Goal: Task Accomplishment & Management: Complete application form

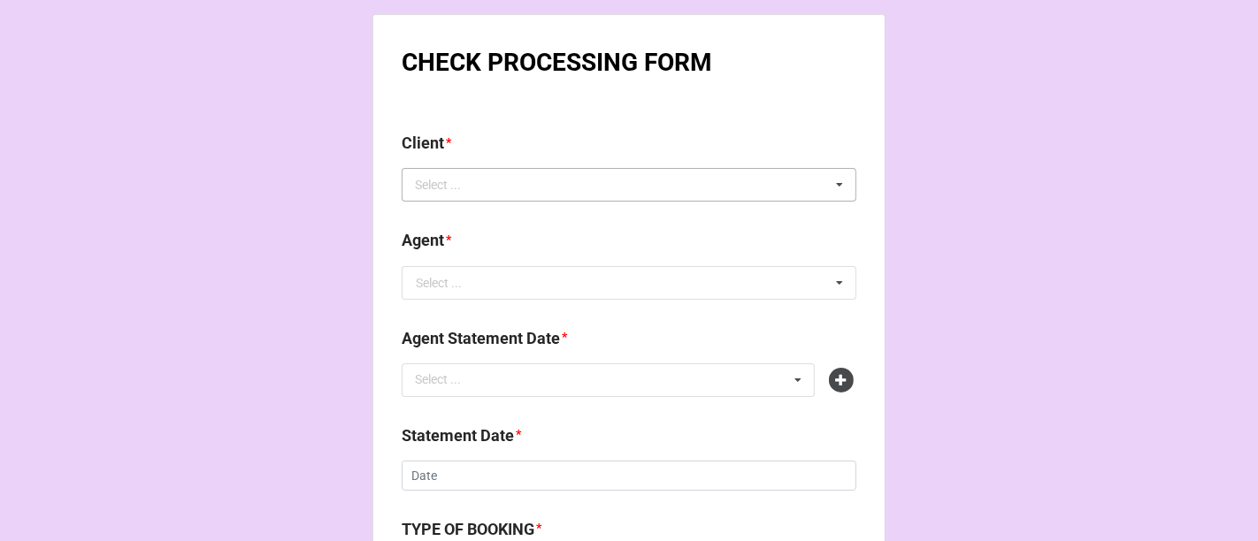
click at [528, 180] on div "Select ... No results found." at bounding box center [629, 185] width 455 height 34
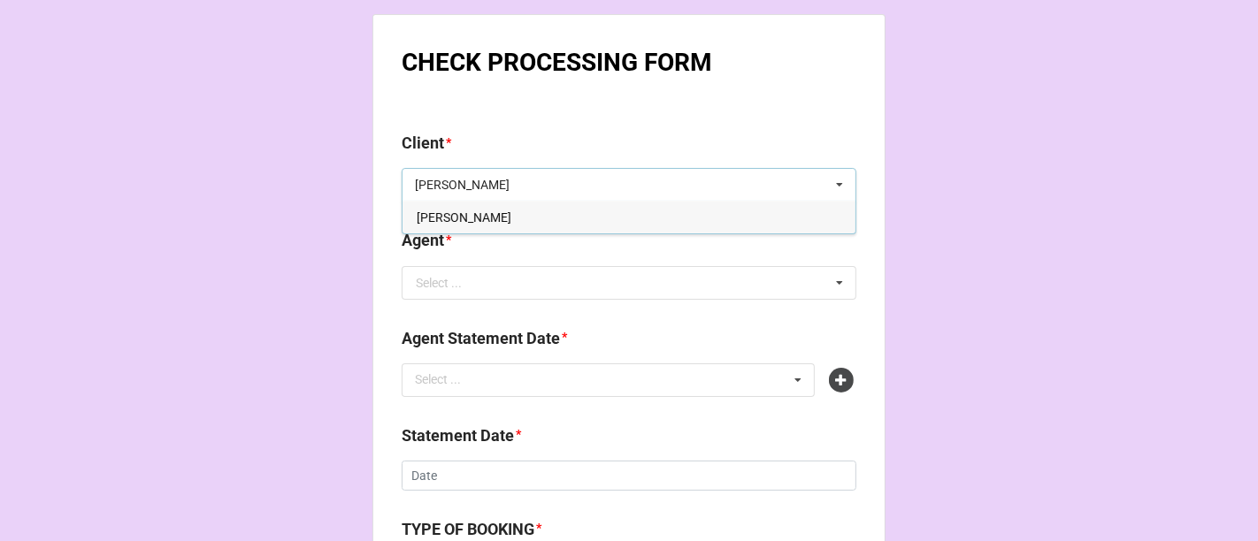
type input "tony winters"
click at [477, 211] on span "[PERSON_NAME]" at bounding box center [464, 218] width 95 height 14
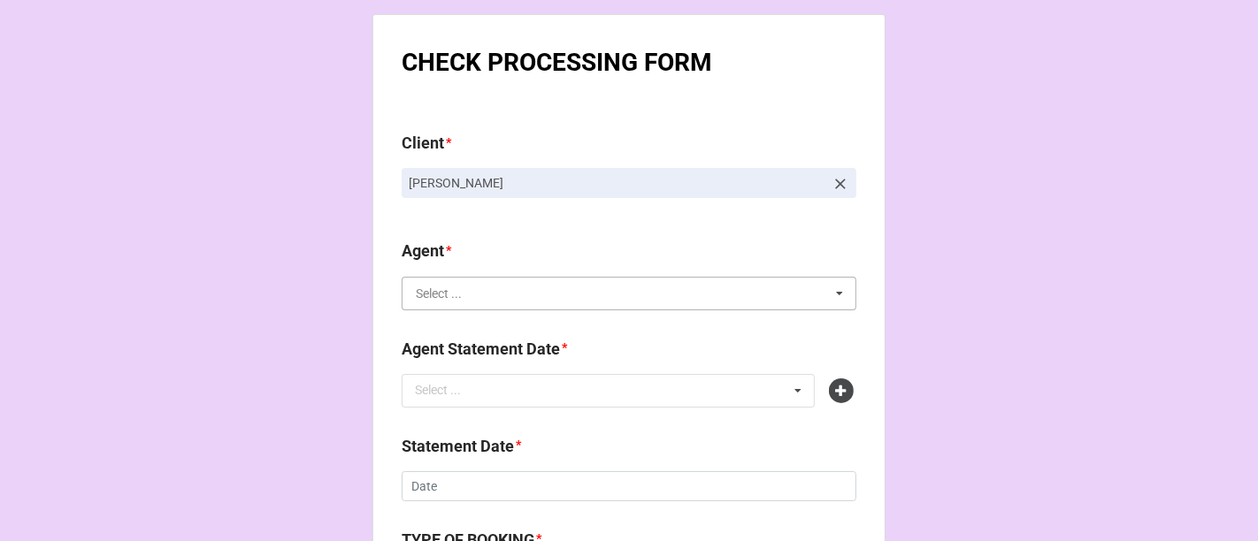
click at [442, 304] on input "text" at bounding box center [629, 294] width 453 height 32
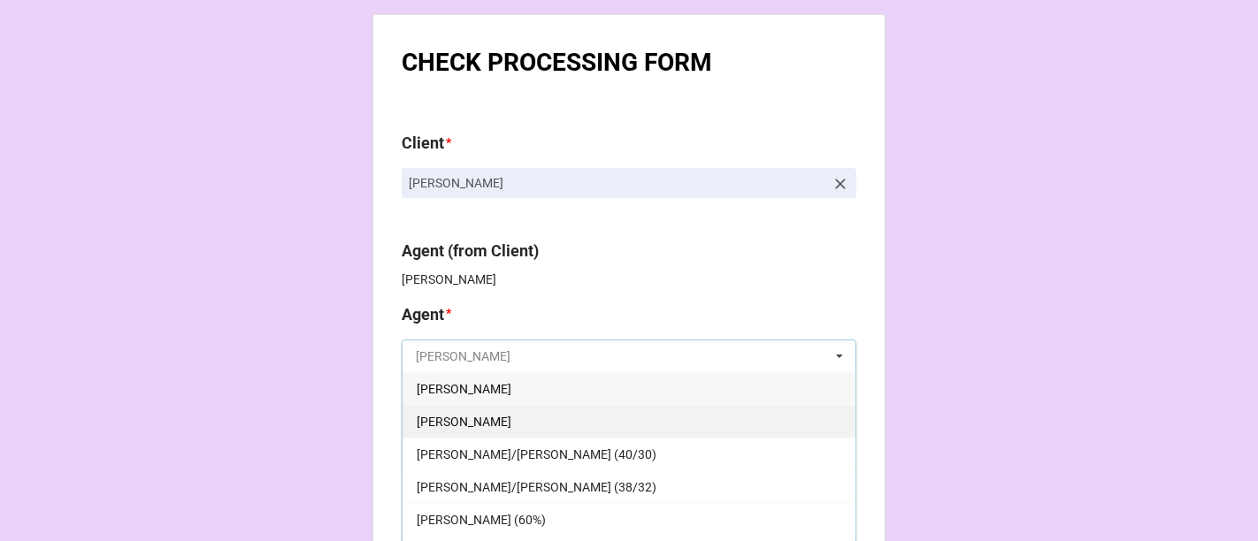
scroll to position [98, 0]
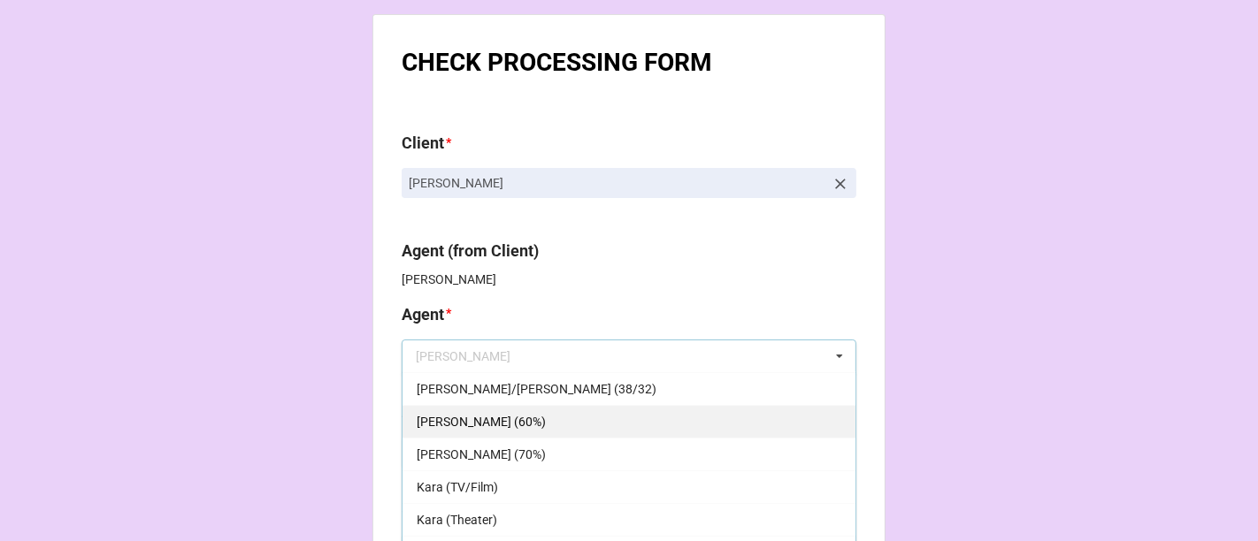
click at [499, 423] on div "[PERSON_NAME] (60%)" at bounding box center [629, 421] width 453 height 33
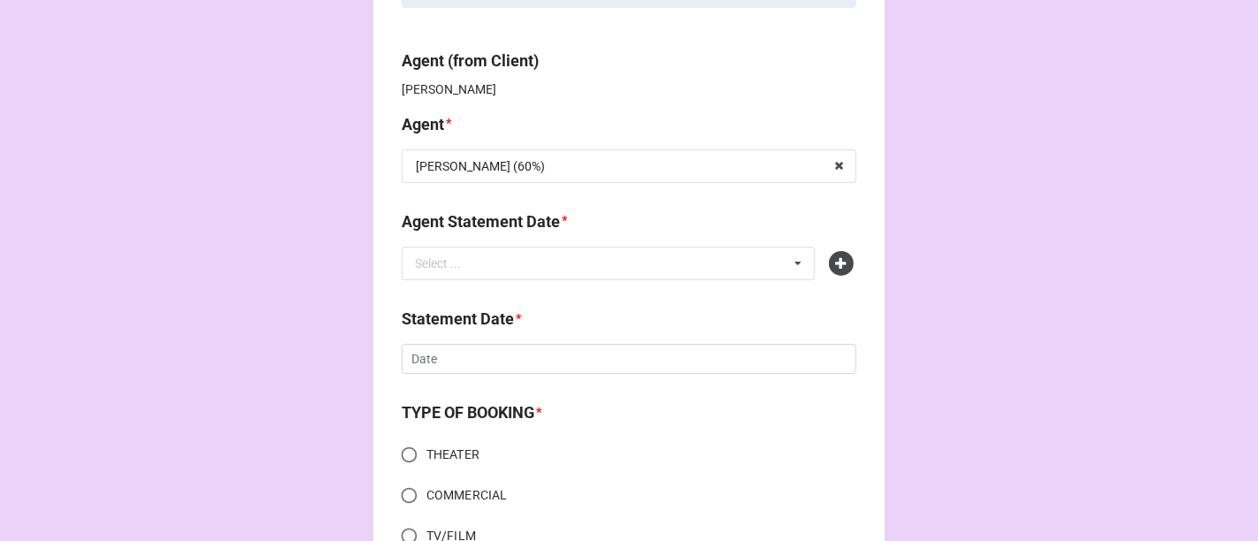
scroll to position [196, 0]
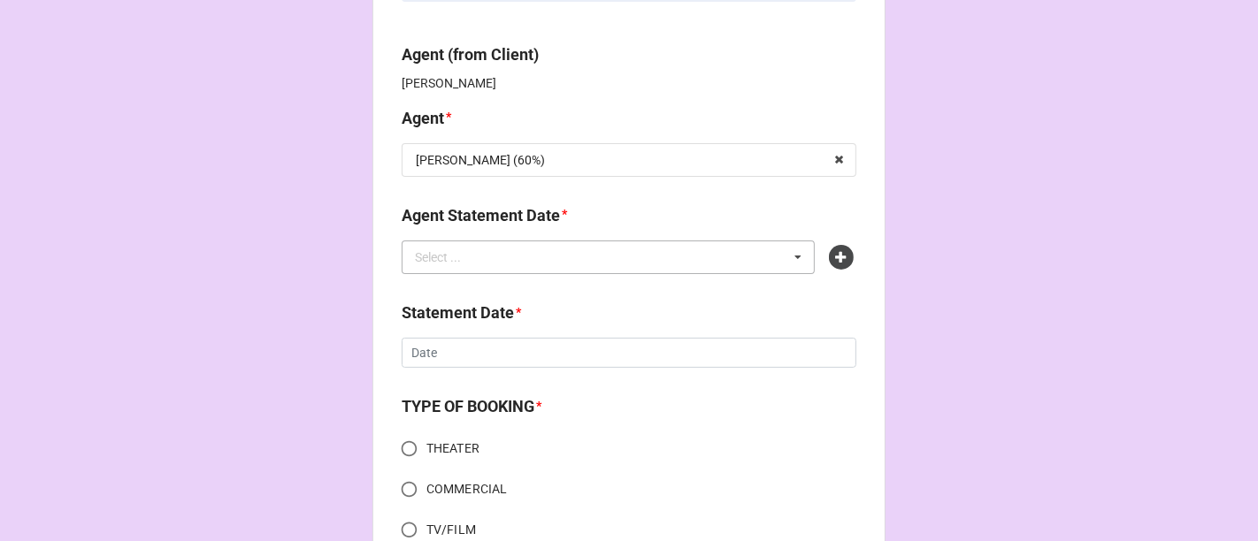
click at [452, 264] on div "Select ..." at bounding box center [449, 257] width 76 height 20
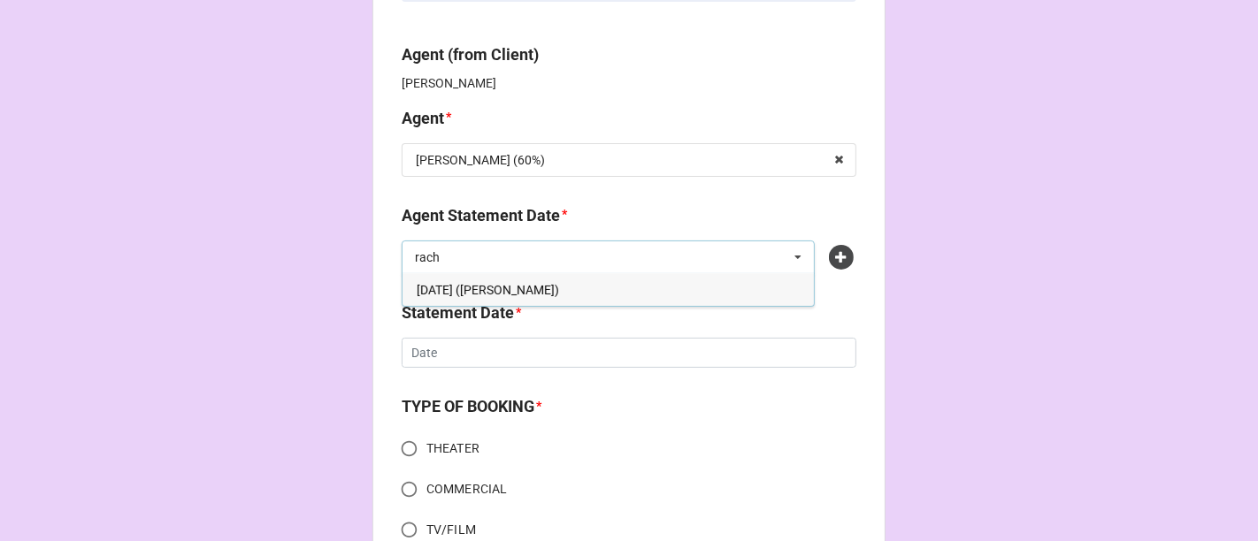
type input "rach"
drag, startPoint x: 574, startPoint y: 292, endPoint x: 556, endPoint y: 303, distance: 21.4
click at [573, 292] on div "[DATE] ([PERSON_NAME])" at bounding box center [608, 289] width 411 height 33
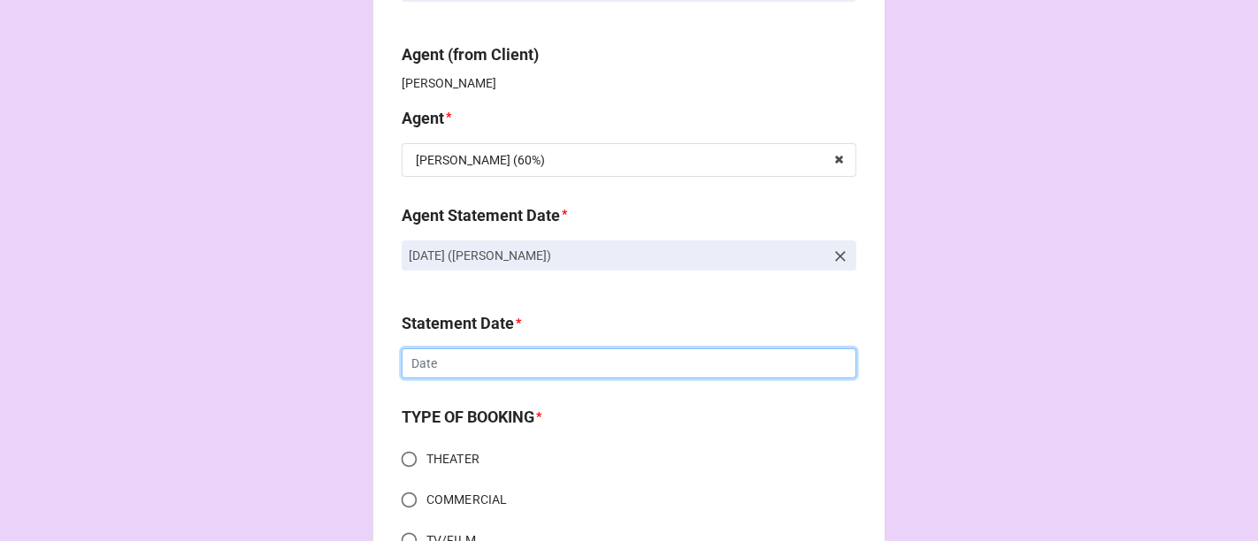
click at [445, 364] on input "text" at bounding box center [629, 364] width 455 height 30
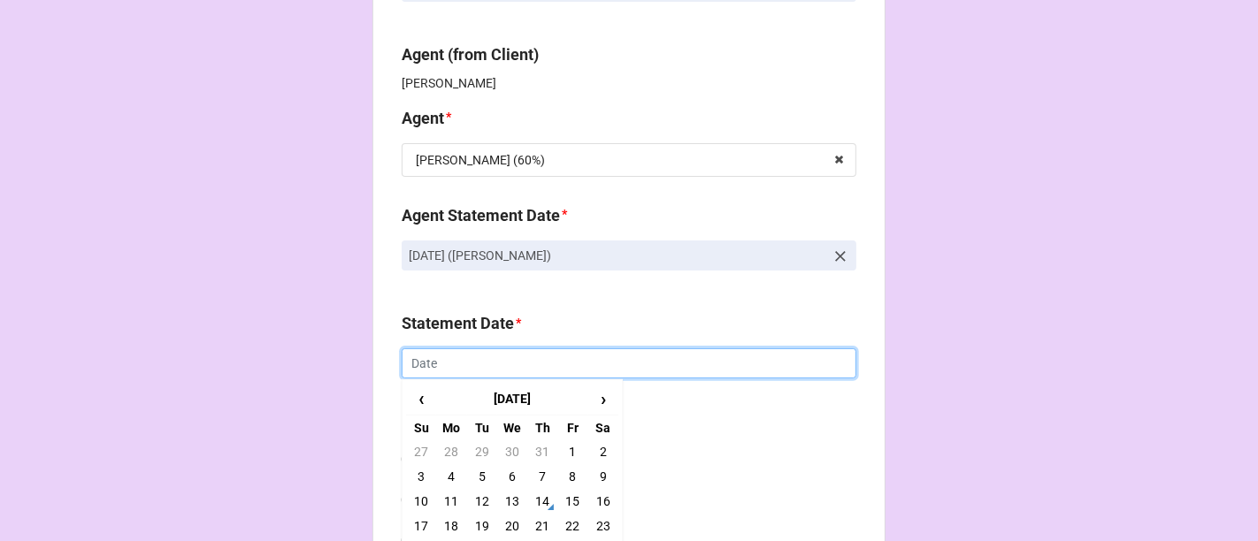
scroll to position [295, 0]
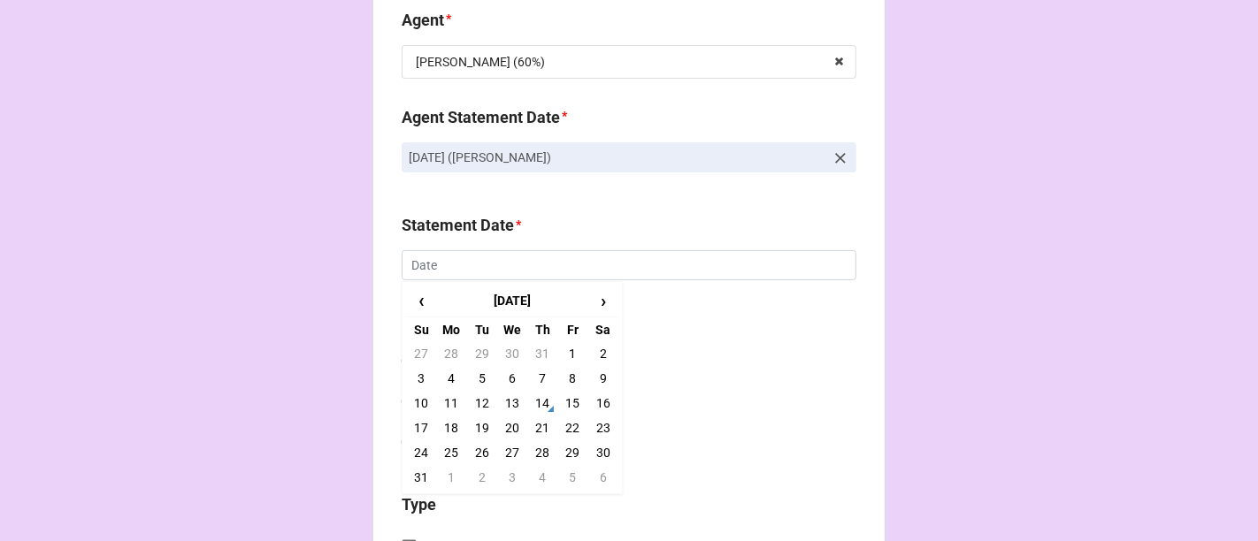
click at [580, 427] on td "22" at bounding box center [572, 428] width 30 height 25
type input "[DATE]"
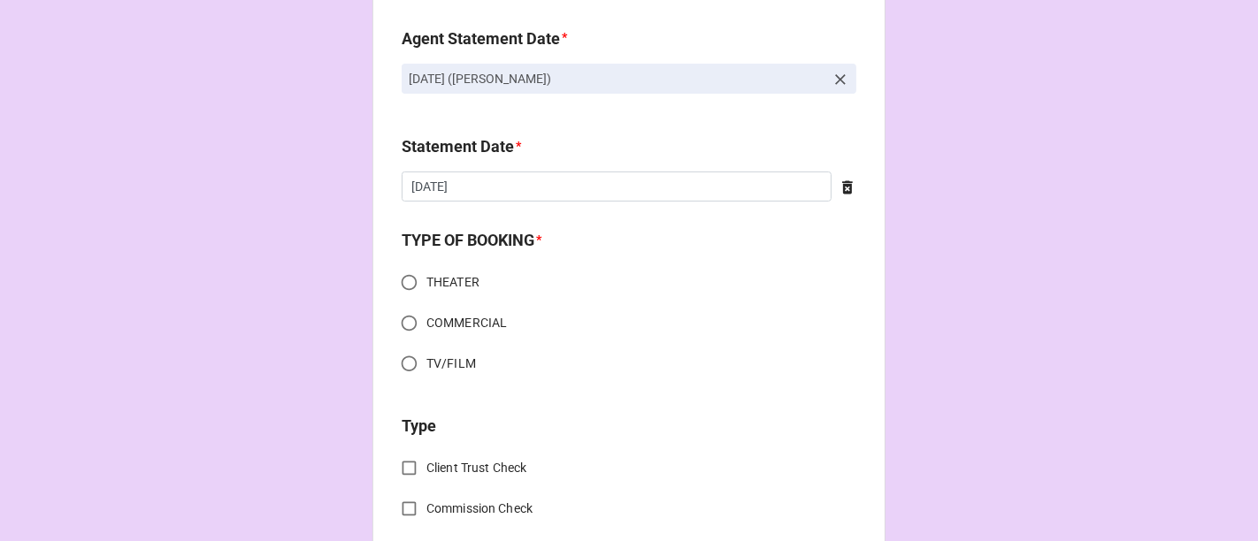
scroll to position [491, 0]
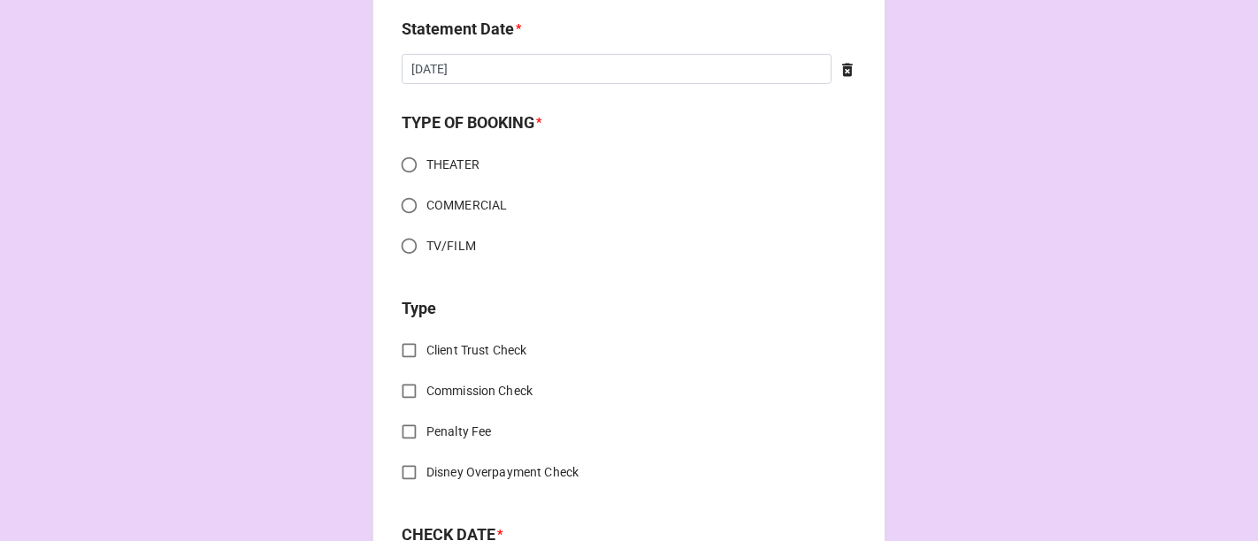
click at [403, 250] on input "TV/FILM" at bounding box center [409, 246] width 35 height 35
radio input "true"
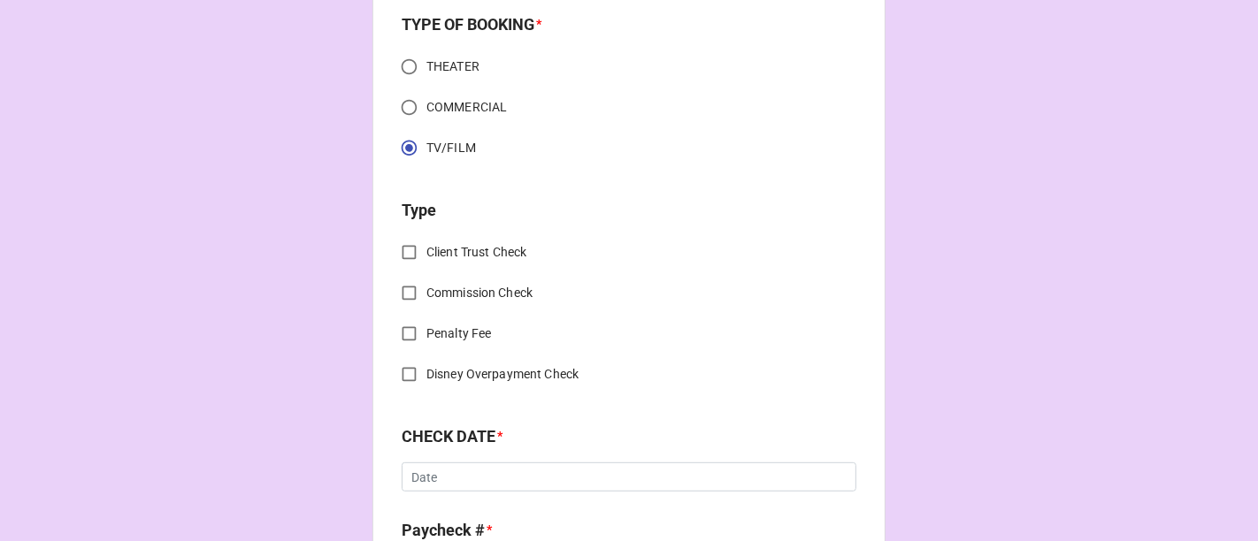
click at [411, 256] on input "Client Trust Check" at bounding box center [409, 252] width 35 height 35
checkbox input "true"
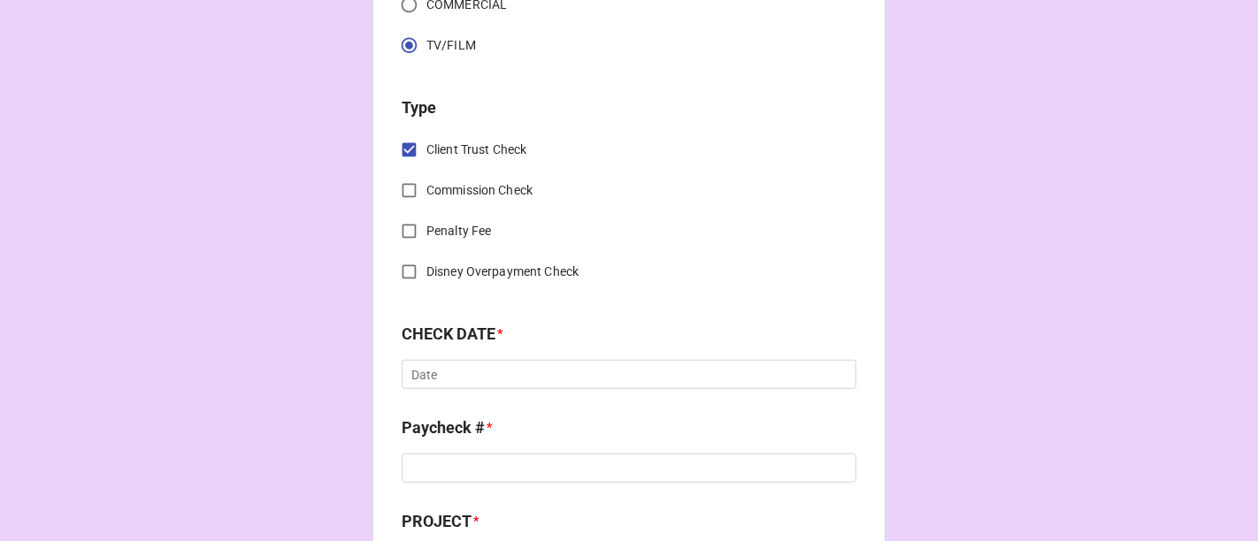
scroll to position [885, 0]
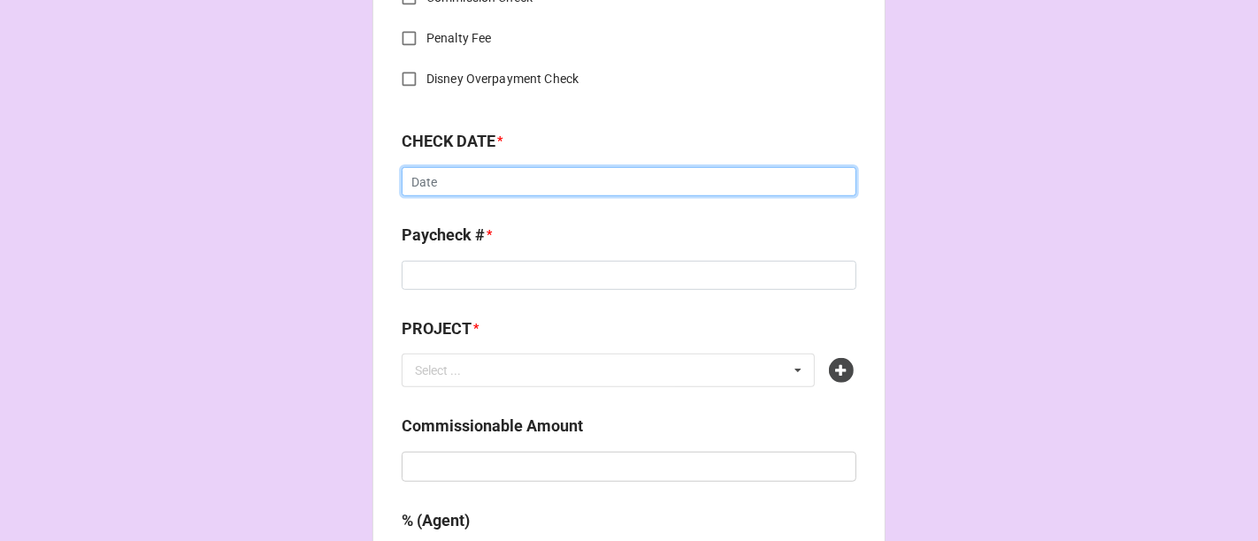
click at [459, 180] on input "text" at bounding box center [629, 182] width 455 height 30
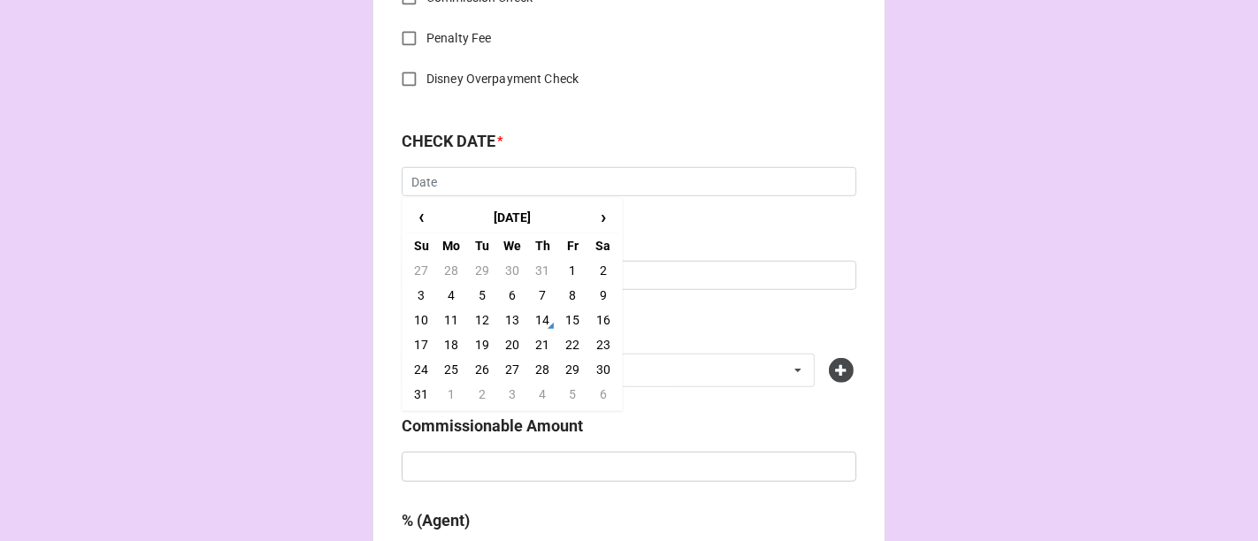
click at [557, 295] on td "8" at bounding box center [572, 295] width 30 height 25
type input "8/8/2025"
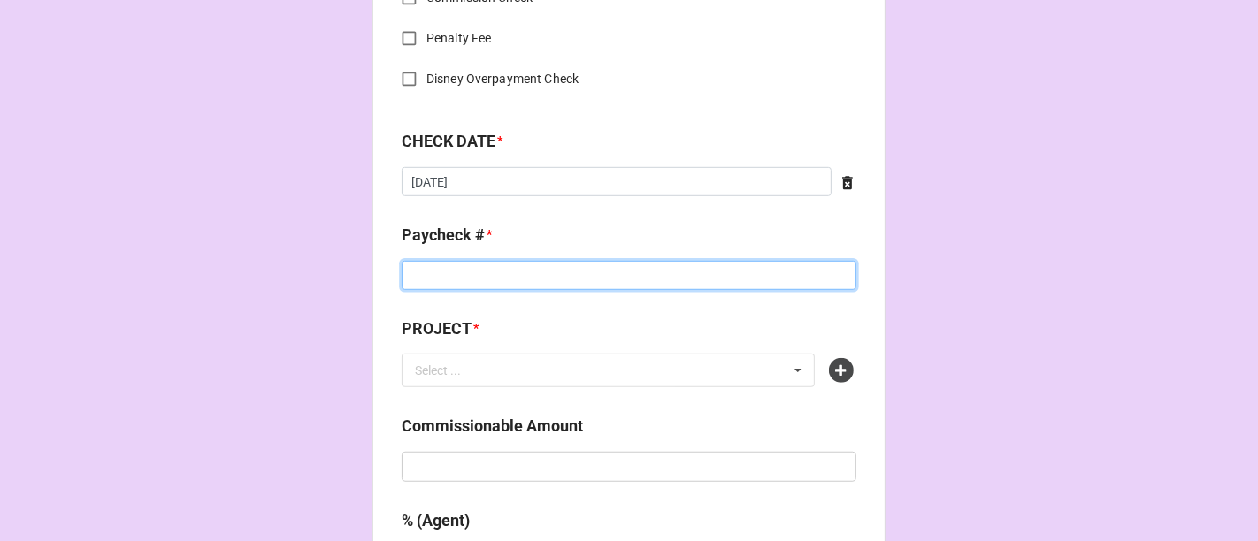
click at [467, 276] on input at bounding box center [629, 276] width 455 height 30
type input "23986537"
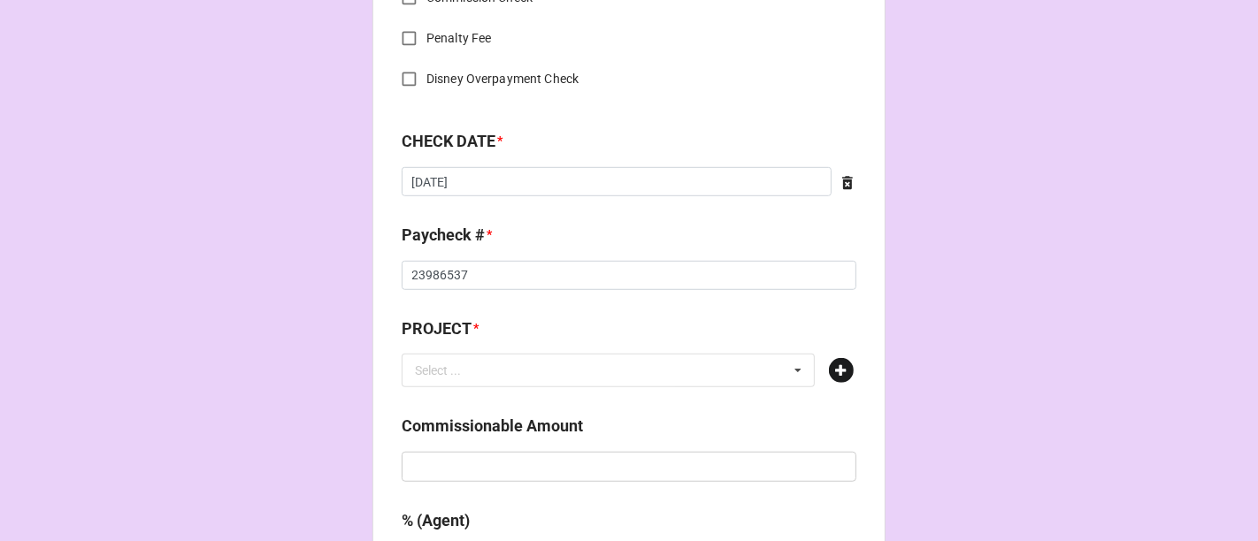
click at [842, 370] on icon at bounding box center [841, 370] width 25 height 25
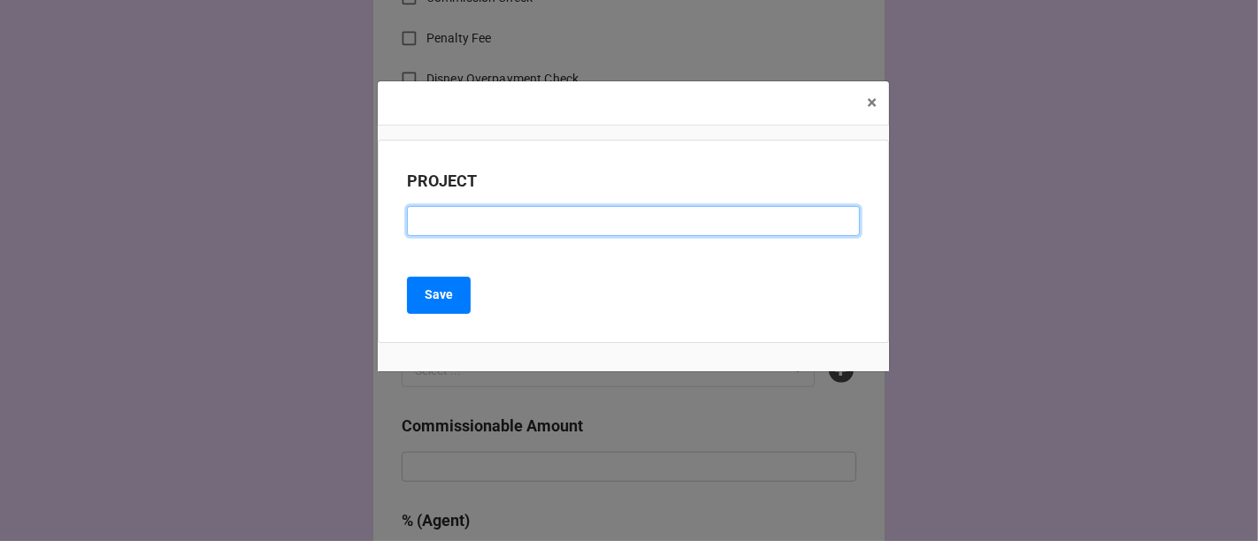
click at [608, 223] on input at bounding box center [633, 221] width 453 height 30
type input "NCIS EP 493"
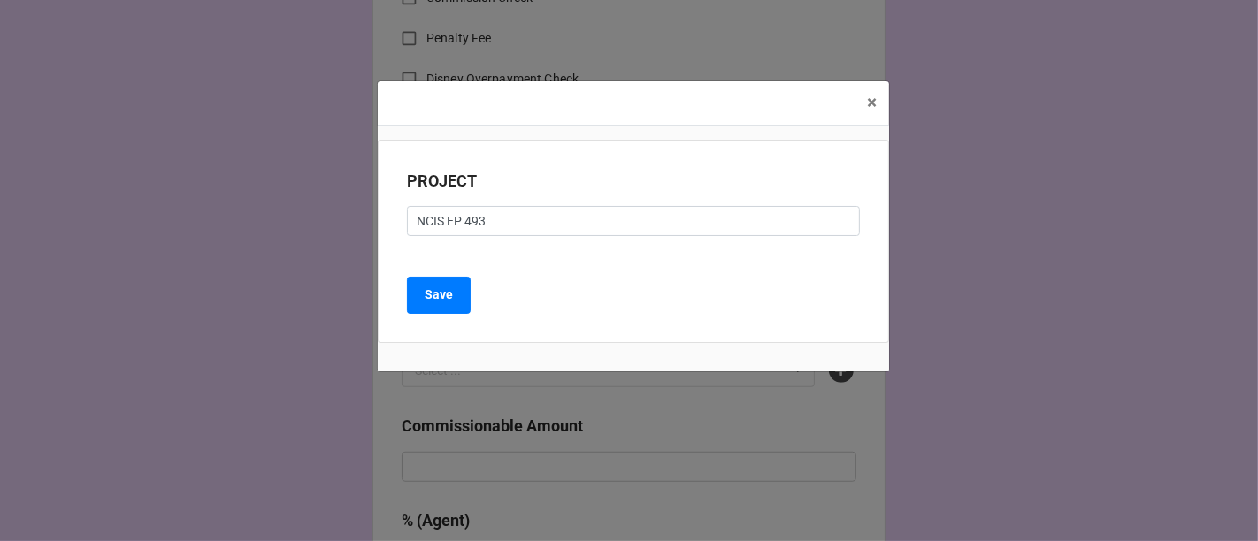
click at [448, 316] on div "PROJECT NCIS EP 493 Save" at bounding box center [633, 241] width 511 height 203
click at [449, 289] on b "Save" at bounding box center [439, 295] width 28 height 19
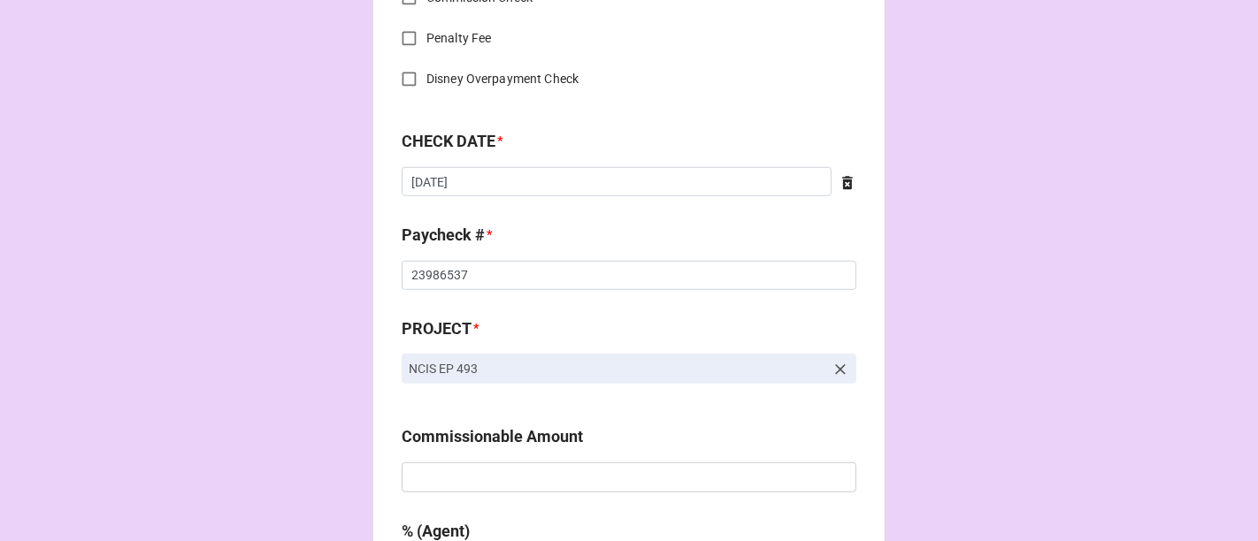
scroll to position [1081, 0]
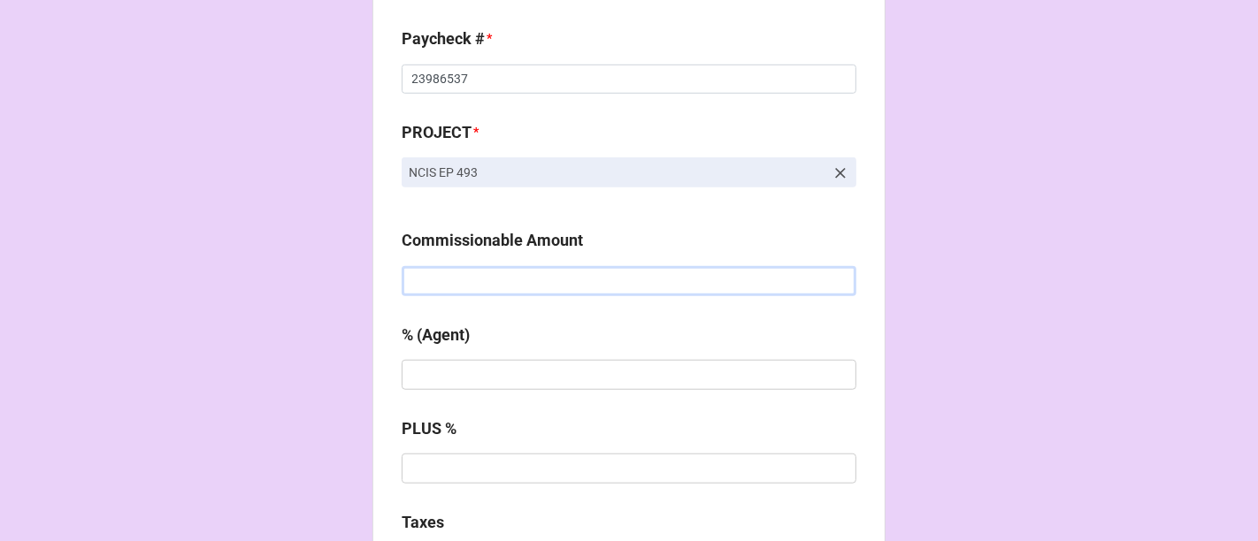
click at [542, 280] on input "text" at bounding box center [629, 281] width 455 height 30
type input "$2,500.00"
type input "10%"
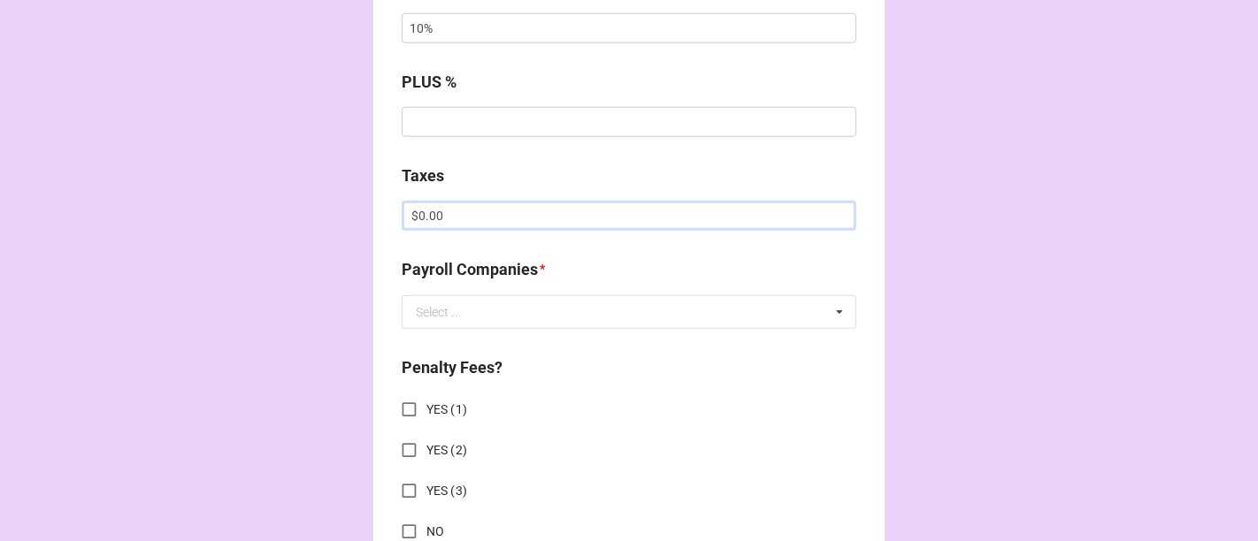
scroll to position [1470, 0]
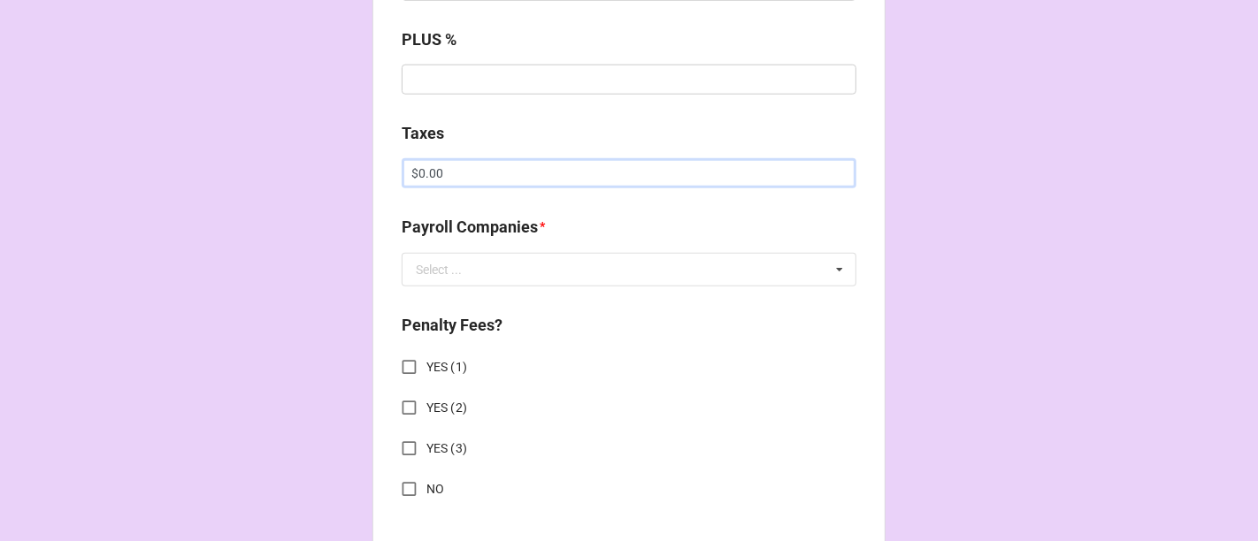
type input "$0.00"
click at [492, 289] on div "Payroll Companies * Select ... Extreme Reach GEP Talent Services Cast & Crew Hi…" at bounding box center [629, 256] width 455 height 83
click at [495, 279] on input "text" at bounding box center [629, 270] width 453 height 32
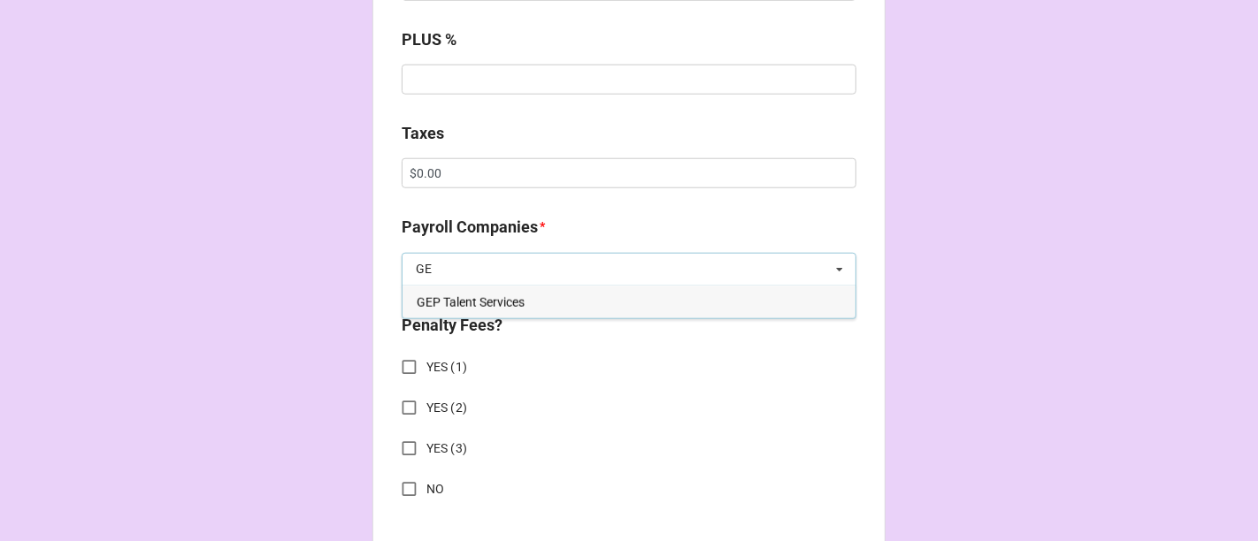
type input "GE"
click at [485, 310] on div "GEP Talent Services" at bounding box center [629, 302] width 453 height 33
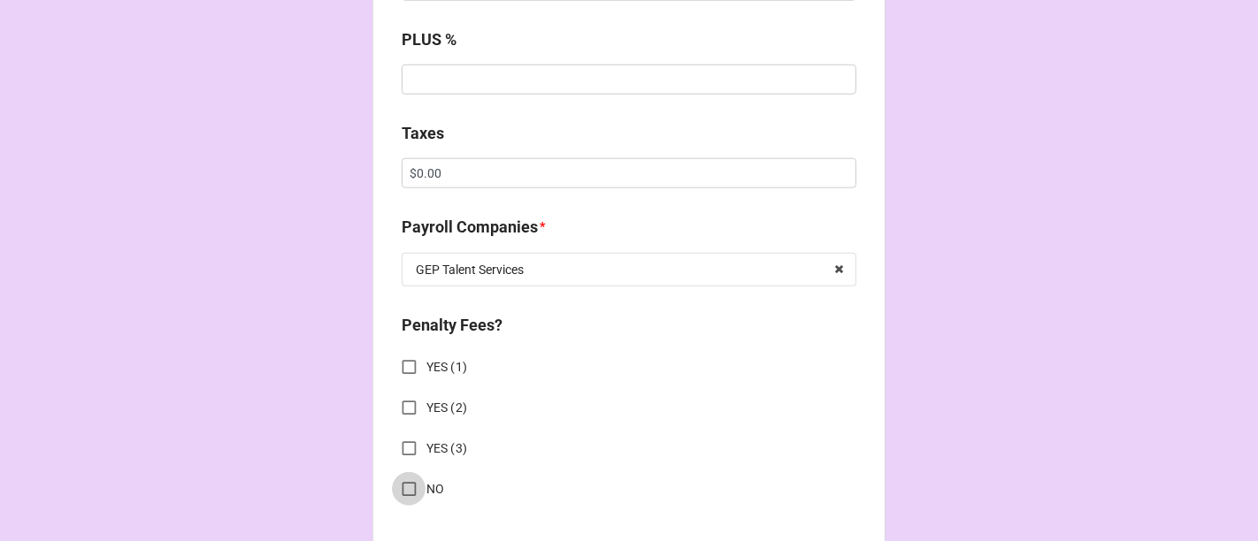
click at [397, 486] on input "NO" at bounding box center [409, 489] width 35 height 35
checkbox input "true"
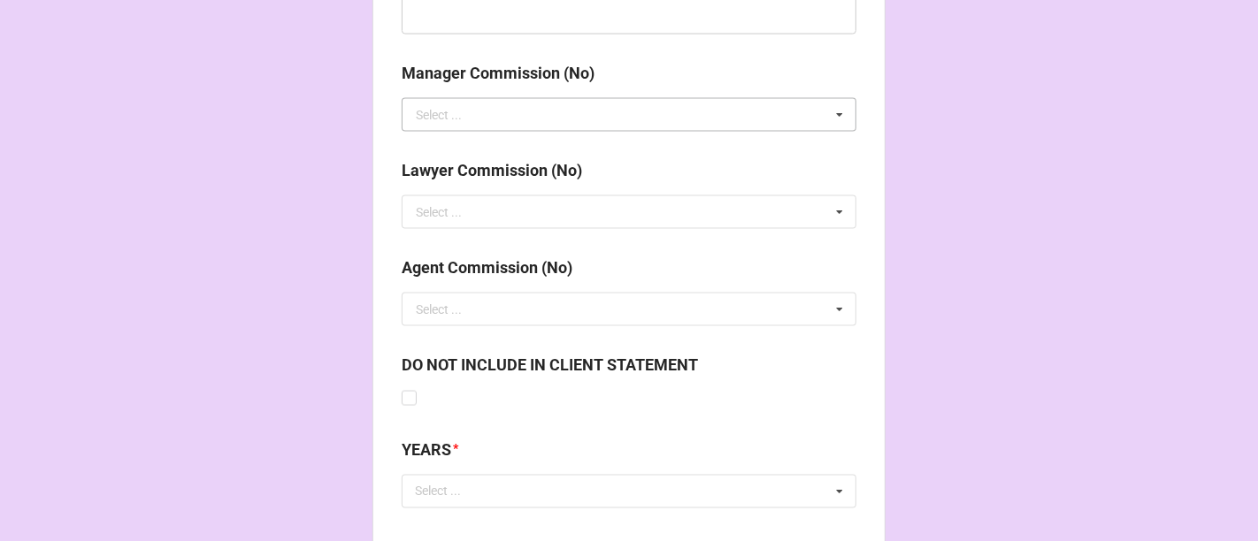
scroll to position [2310, 0]
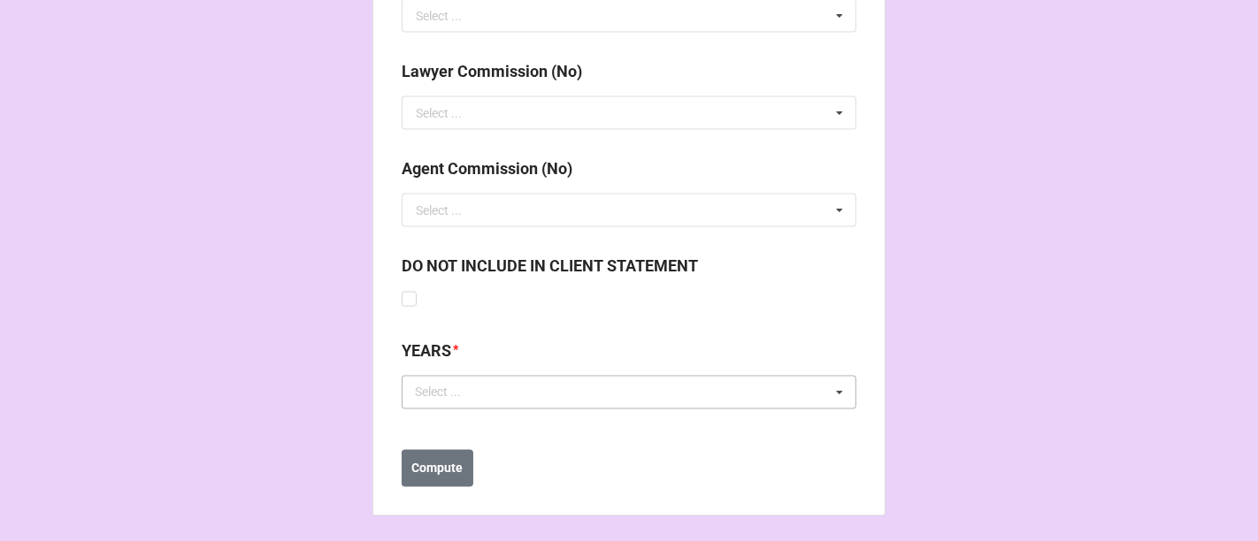
click at [503, 390] on div "Select ... No results found." at bounding box center [629, 393] width 455 height 34
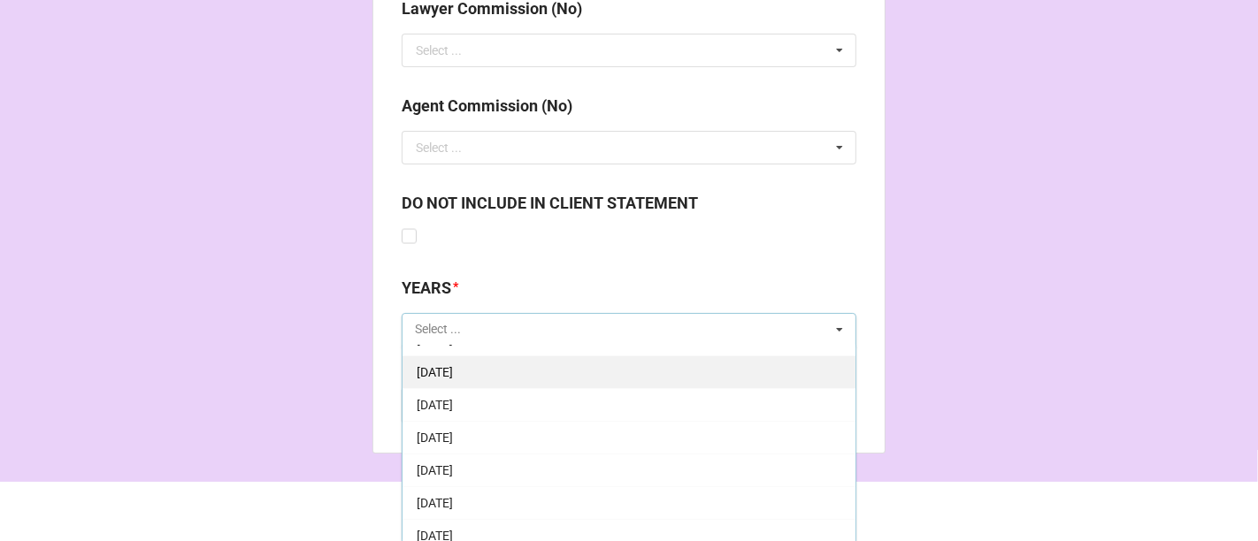
scroll to position [98, 0]
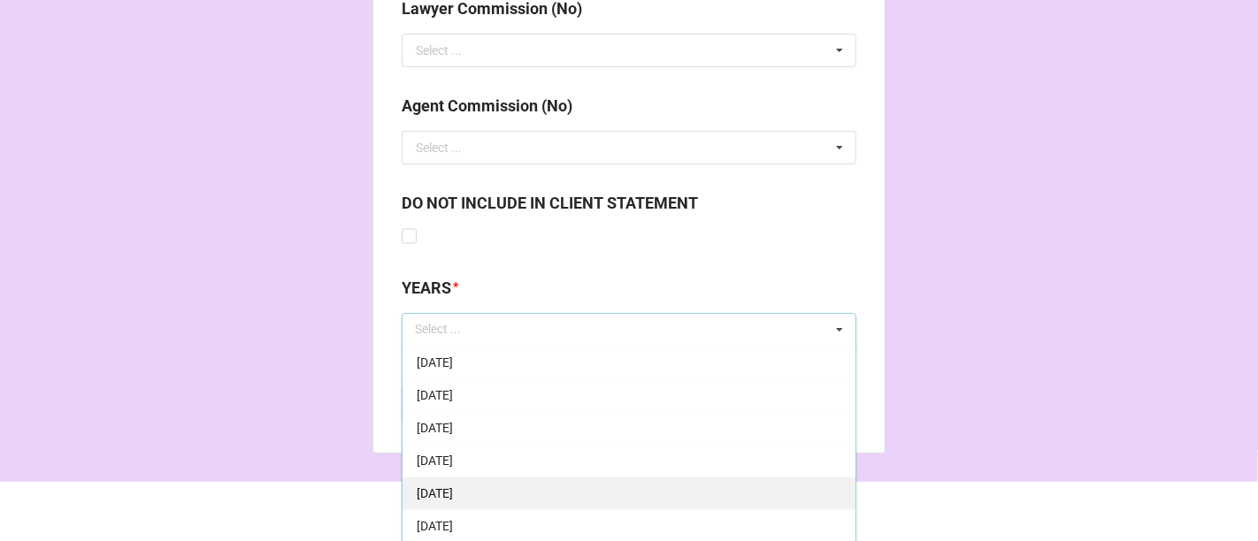
click at [472, 499] on div "[DATE]" at bounding box center [629, 493] width 453 height 33
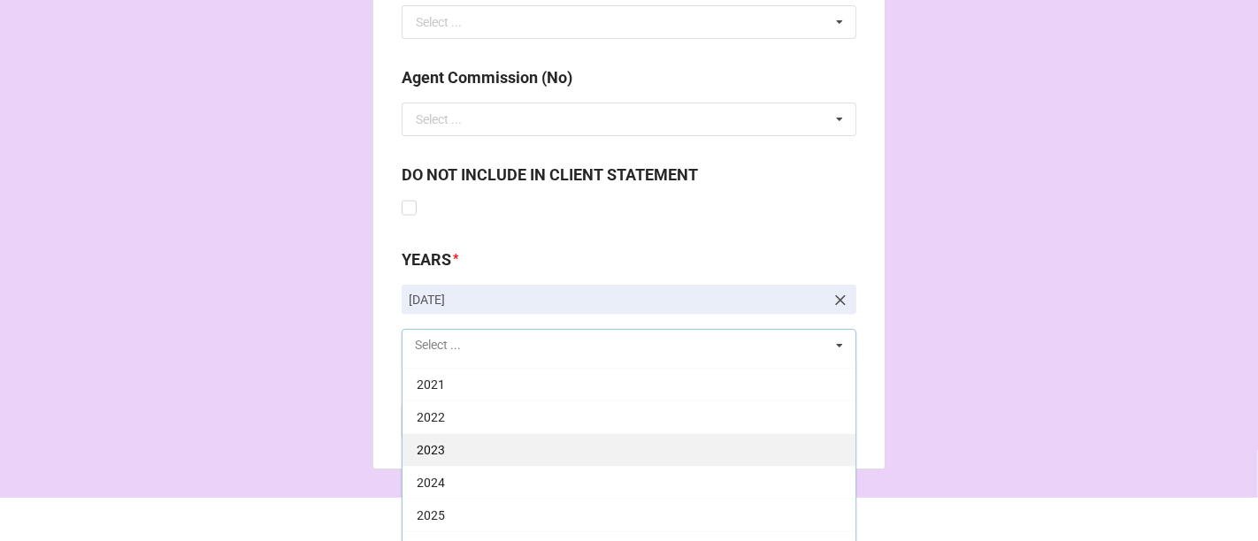
scroll to position [2416, 0]
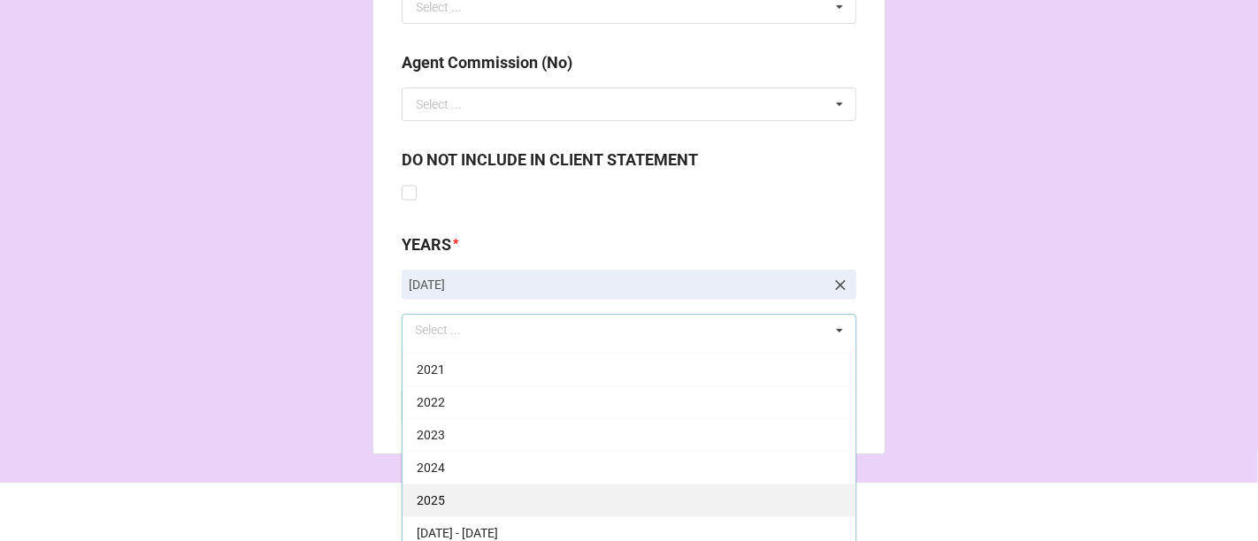
click at [452, 486] on div "2025" at bounding box center [629, 500] width 453 height 33
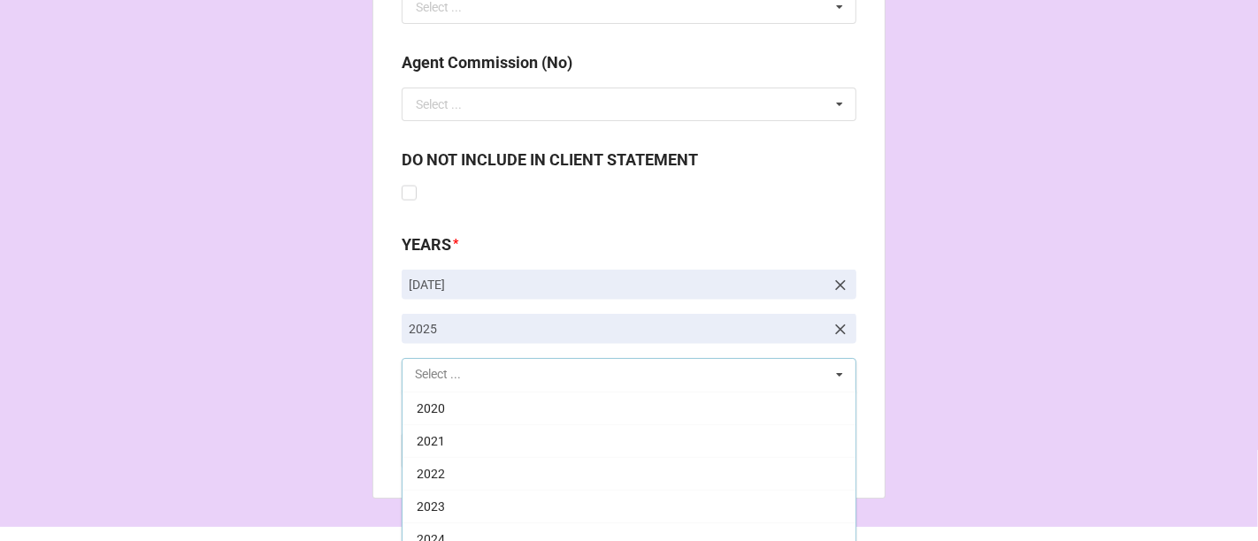
scroll to position [354, 0]
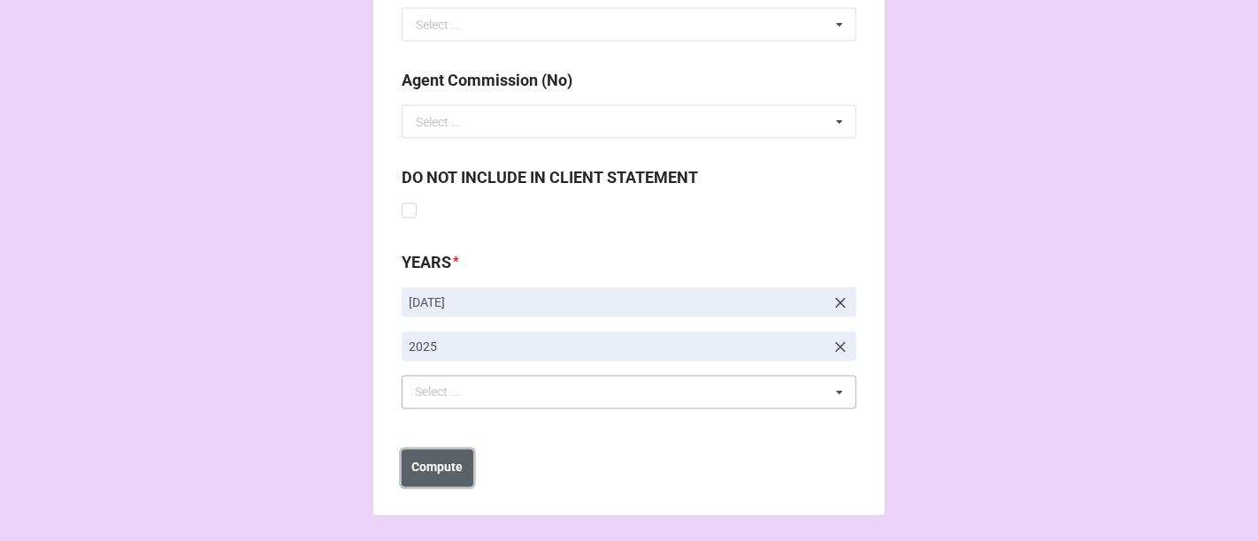
click at [426, 473] on b "Compute" at bounding box center [437, 468] width 51 height 19
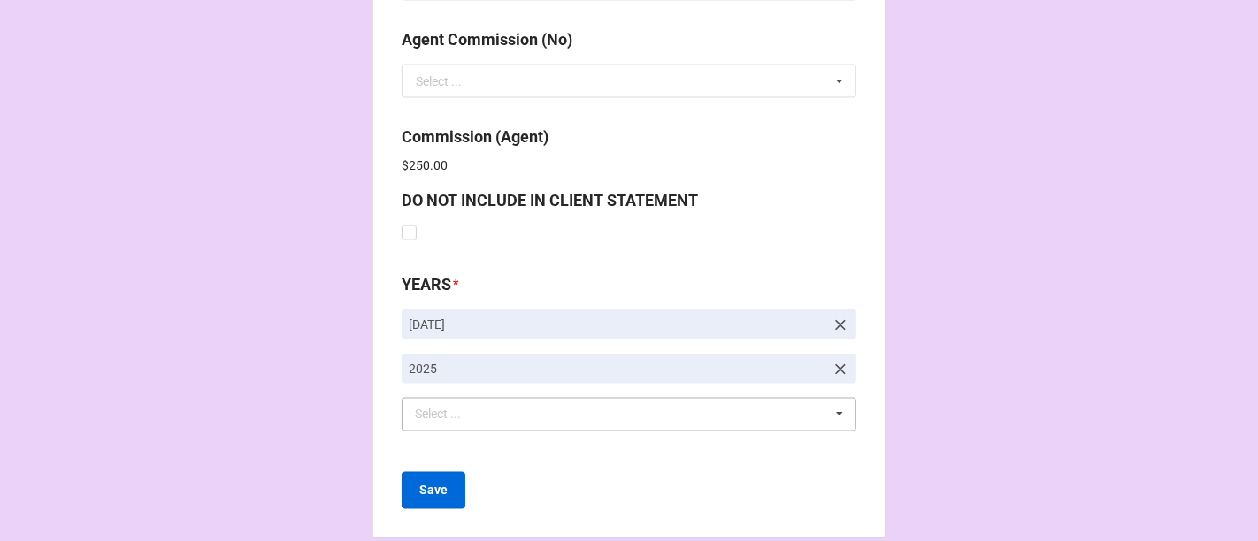
scroll to position [2461, 0]
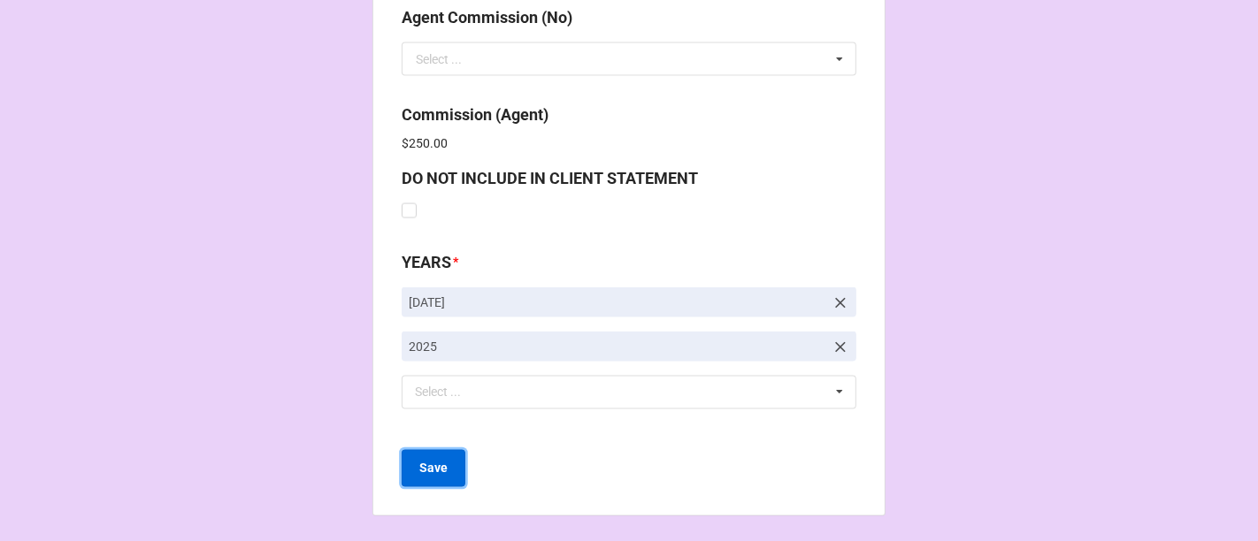
click at [435, 472] on b "Save" at bounding box center [433, 469] width 28 height 19
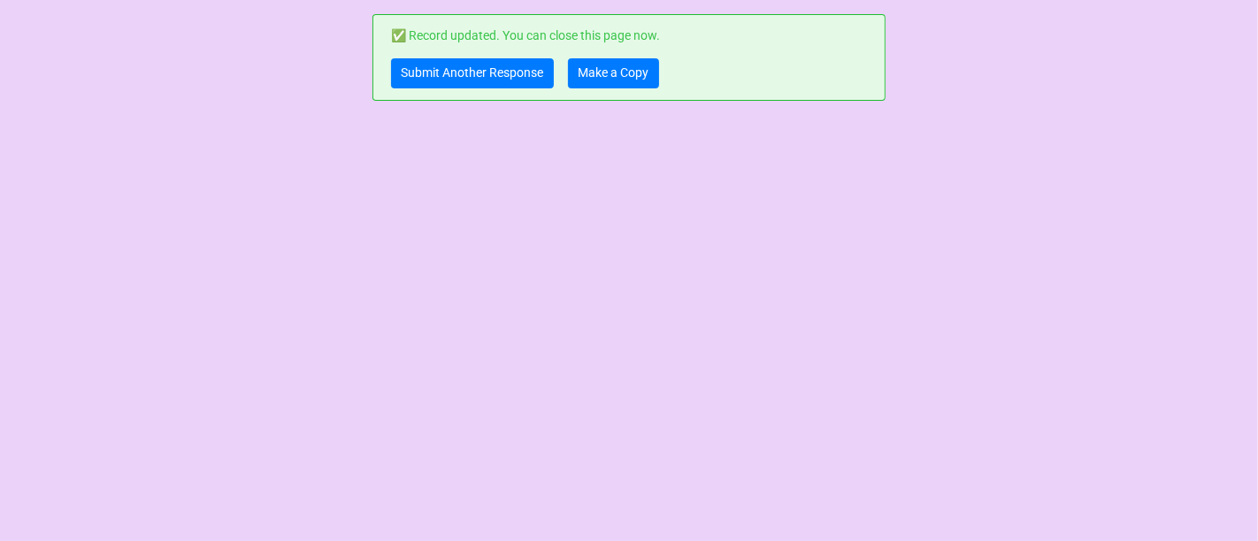
scroll to position [0, 0]
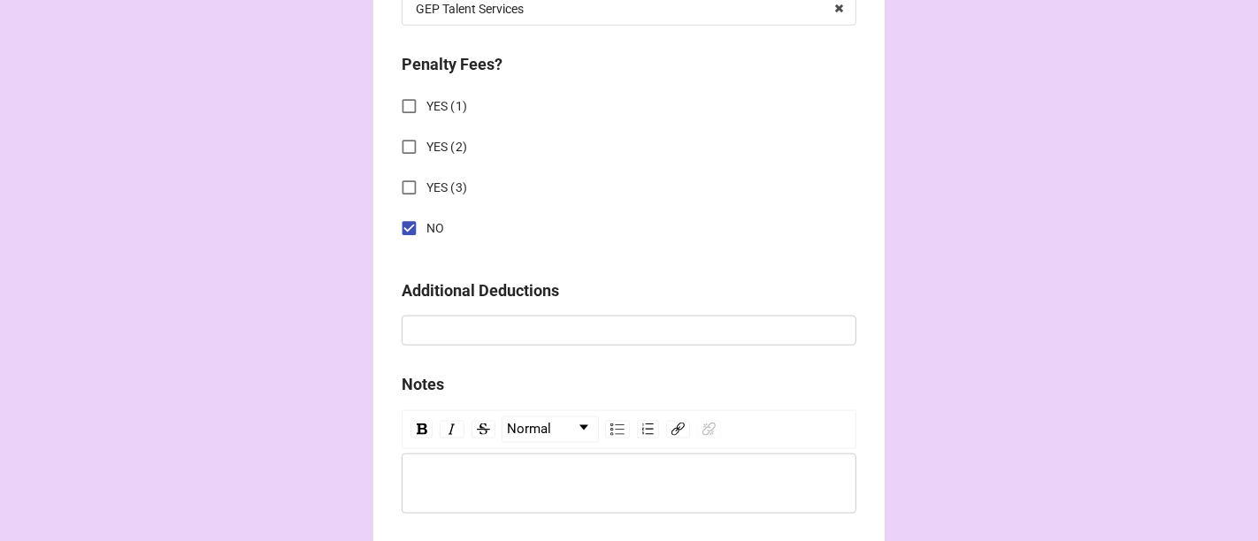
scroll to position [1773, 0]
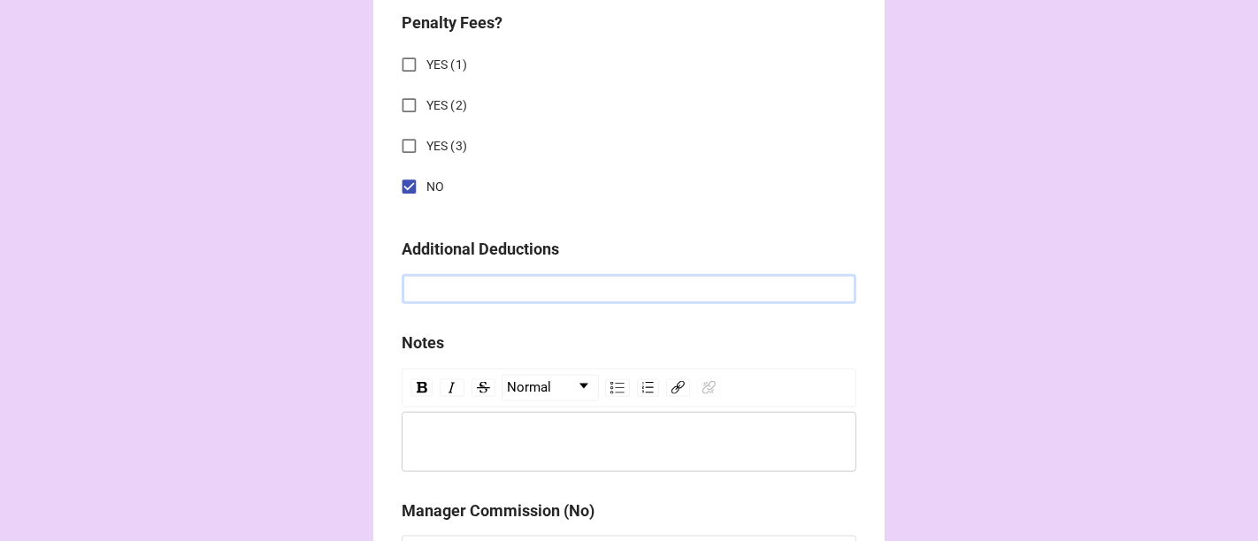
click at [474, 281] on input "text" at bounding box center [629, 289] width 455 height 30
paste input "$3,668.00"
drag, startPoint x: 470, startPoint y: 295, endPoint x: 341, endPoint y: 303, distance: 128.5
type input "$366.80"
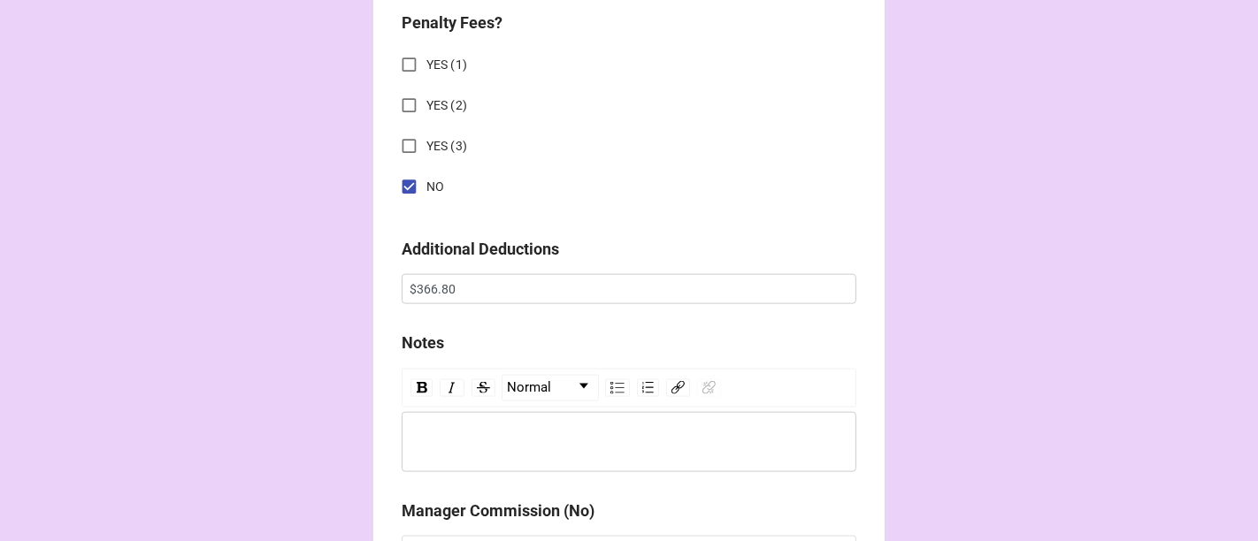
click at [523, 438] on div "rdw-editor" at bounding box center [630, 442] width 438 height 19
click at [833, 441] on div "The additional deduction of $366.80 is for the commission payment for the" at bounding box center [630, 442] width 438 height 19
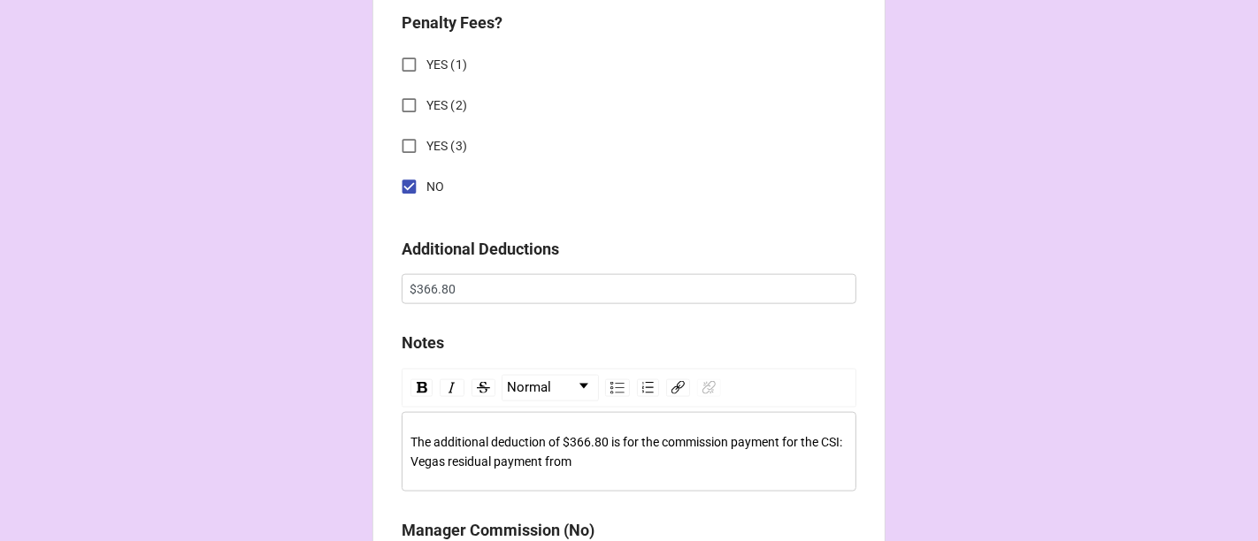
click at [558, 461] on span "The additional deduction of $366.80 is for the commission payment for the CSI: …" at bounding box center [628, 452] width 434 height 34
click at [557, 461] on span "The additional deduction of $366.80 is for the commission payment for the CSI: …" at bounding box center [628, 452] width 434 height 34
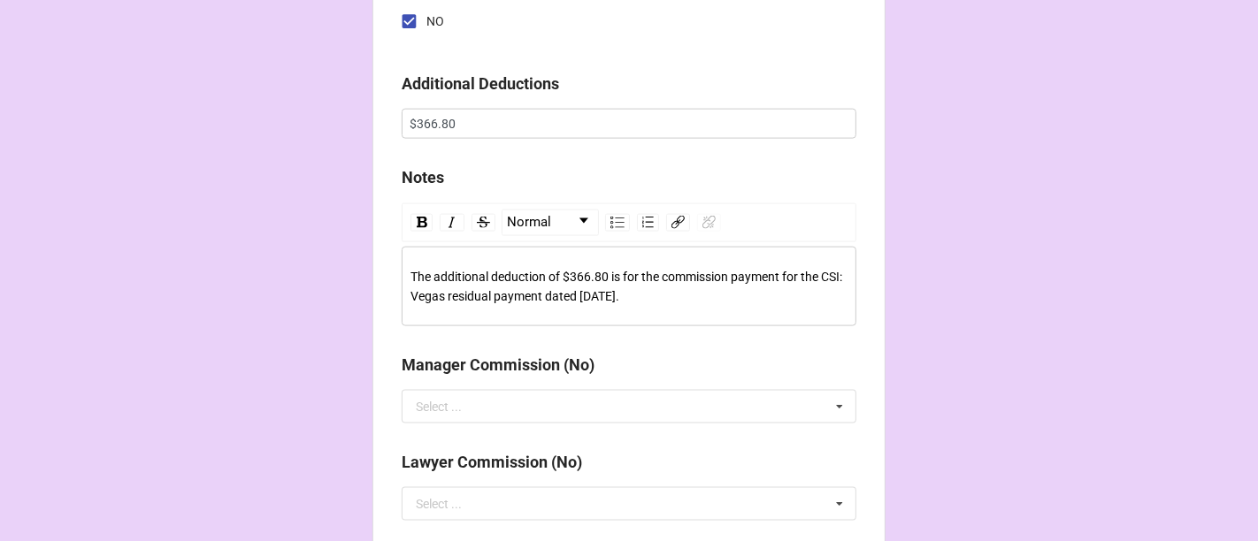
scroll to position [1969, 0]
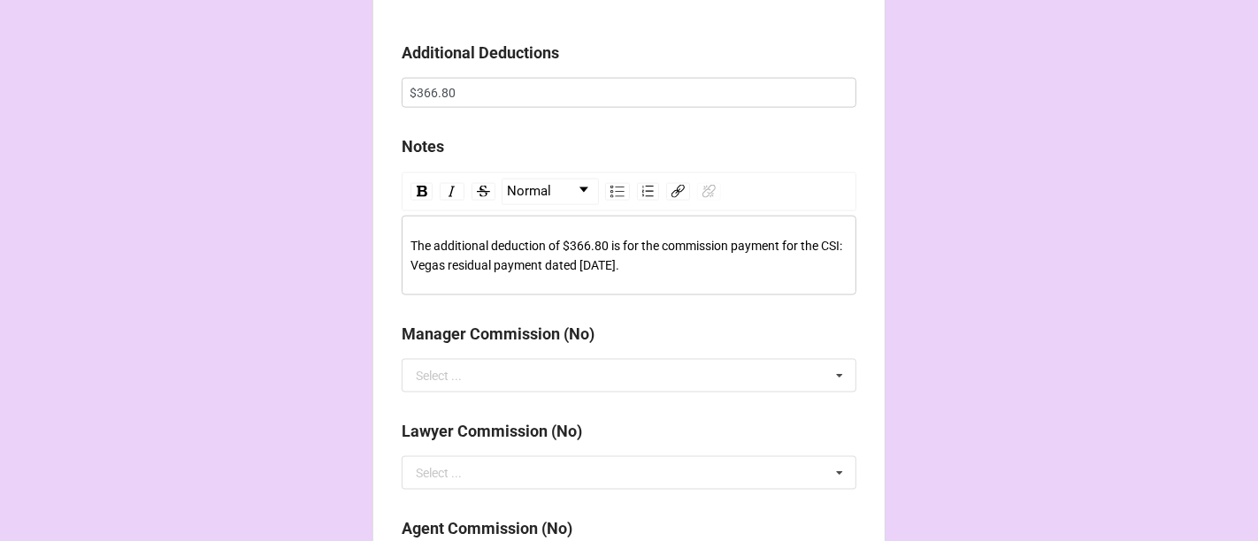
drag, startPoint x: 725, startPoint y: 263, endPoint x: 313, endPoint y: 246, distance: 411.7
copy span "The additional deduction of $366.80 is for the commission payment for the CSI: …"
click at [653, 268] on div "The additional deduction of $366.80 is for the commission payment for the CSI: …" at bounding box center [630, 255] width 438 height 39
drag, startPoint x: 648, startPoint y: 265, endPoint x: 381, endPoint y: 226, distance: 269.0
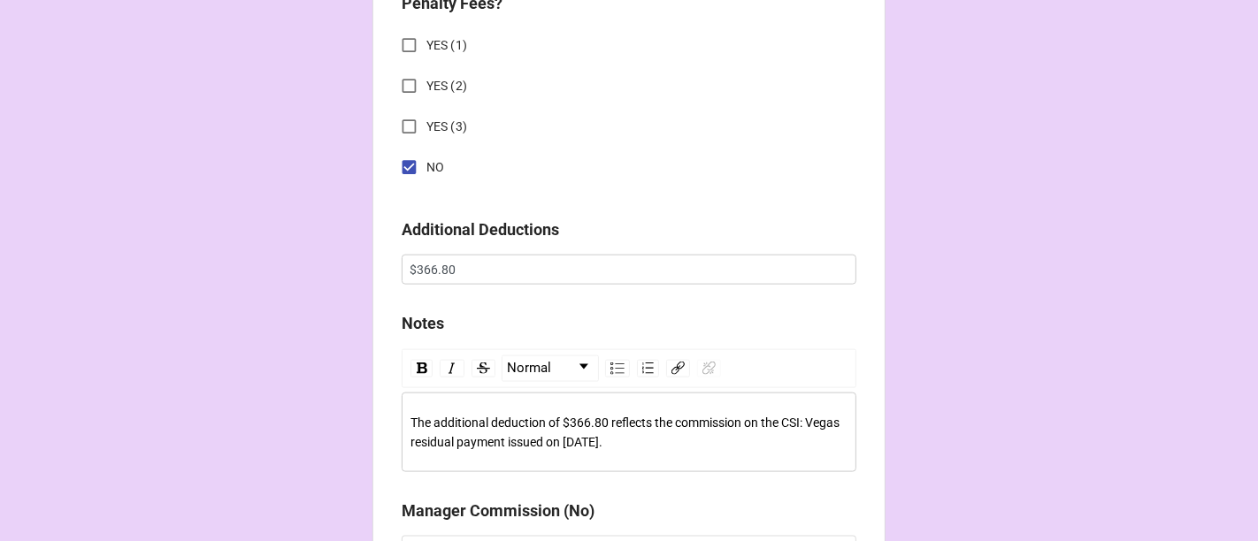
scroll to position [2481, 0]
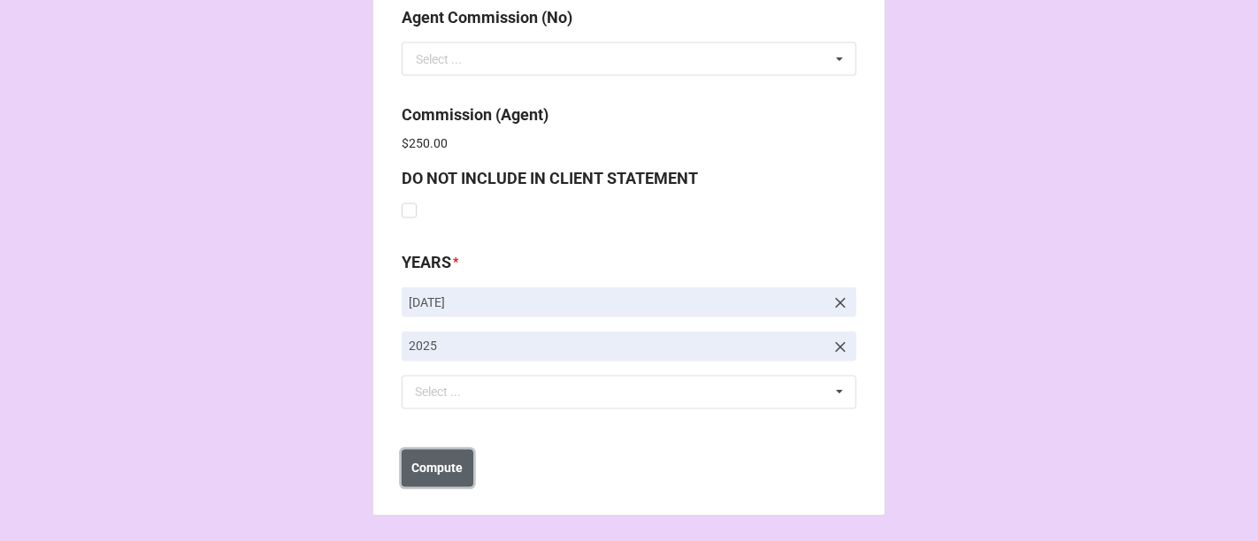
click at [442, 472] on b "Compute" at bounding box center [437, 469] width 51 height 19
click at [442, 472] on b "Save" at bounding box center [433, 469] width 28 height 19
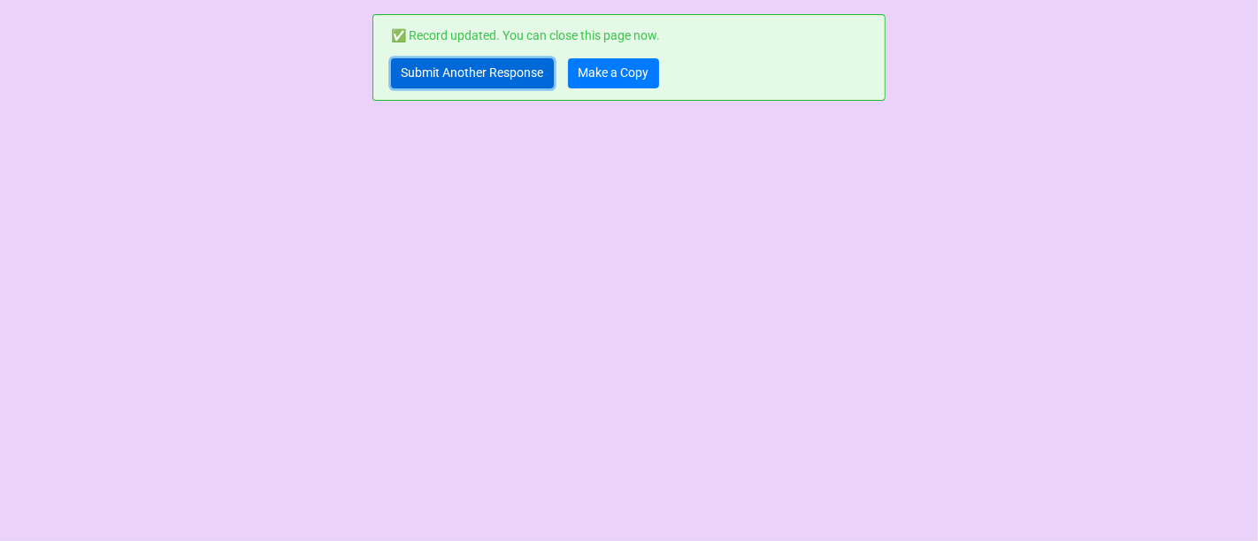
click at [516, 77] on link "Submit Another Response" at bounding box center [472, 73] width 163 height 30
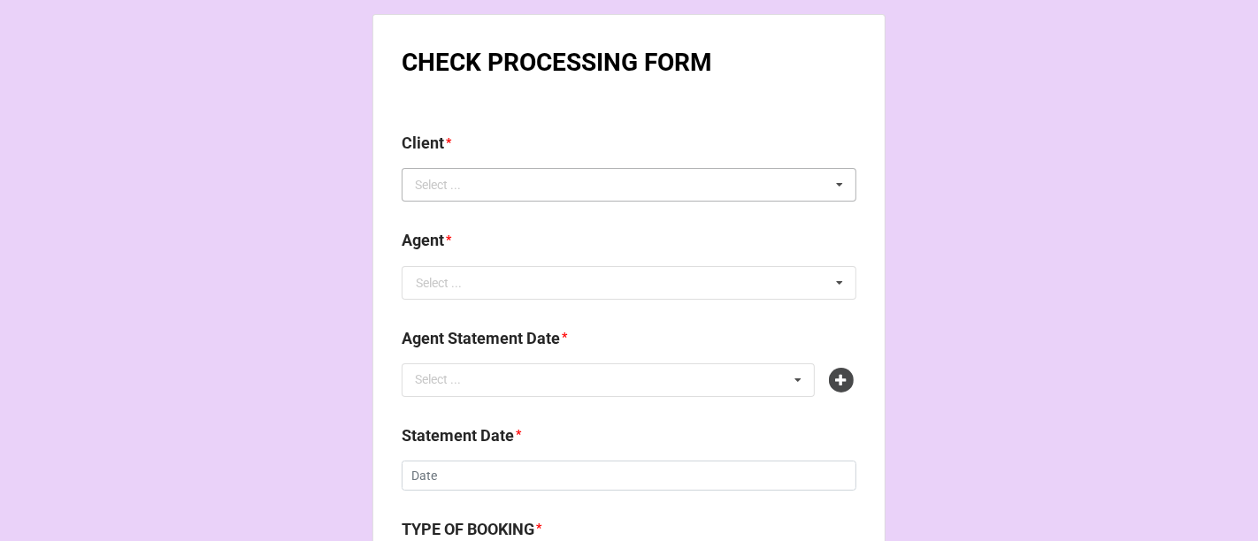
click at [536, 188] on div "Select ... No results found." at bounding box center [629, 185] width 455 height 34
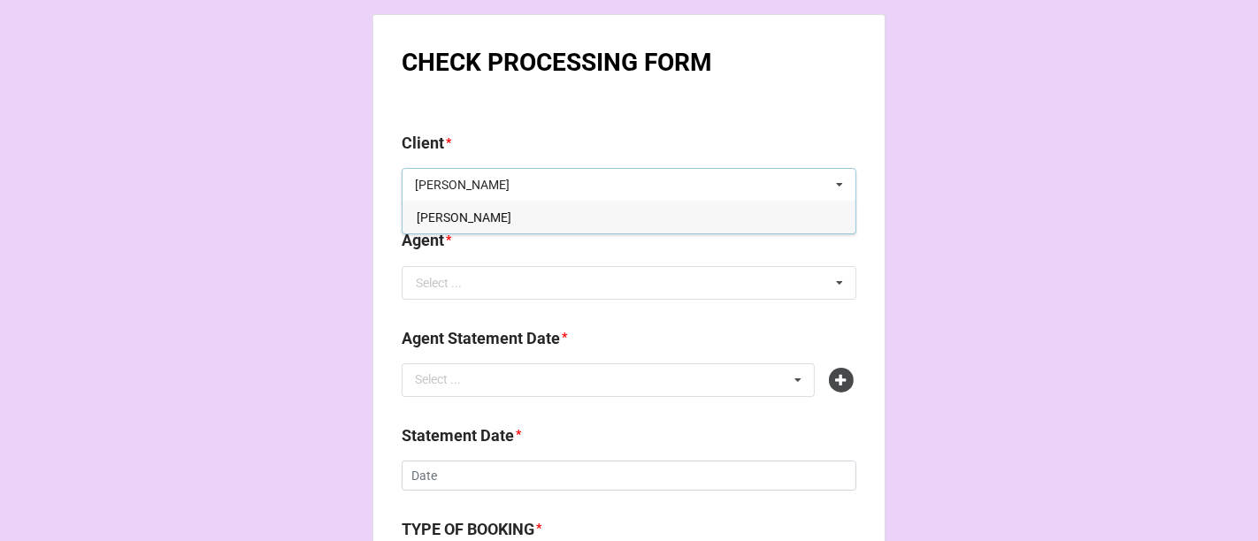
type input "[PERSON_NAME]"
click at [532, 219] on div "[PERSON_NAME]" at bounding box center [629, 217] width 453 height 33
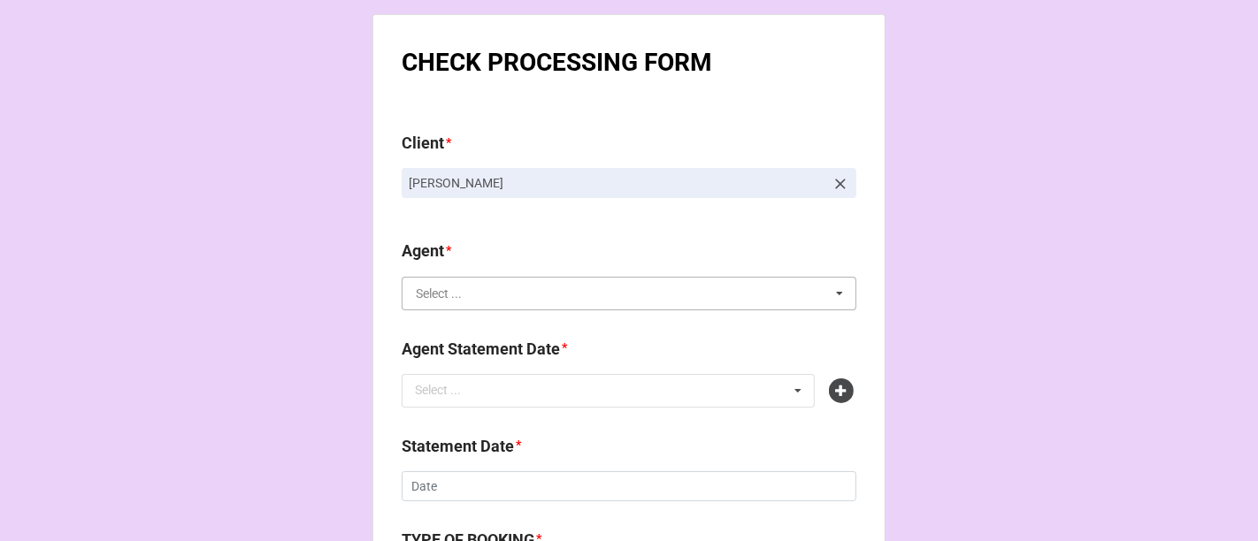
click at [499, 304] on input "text" at bounding box center [629, 294] width 453 height 32
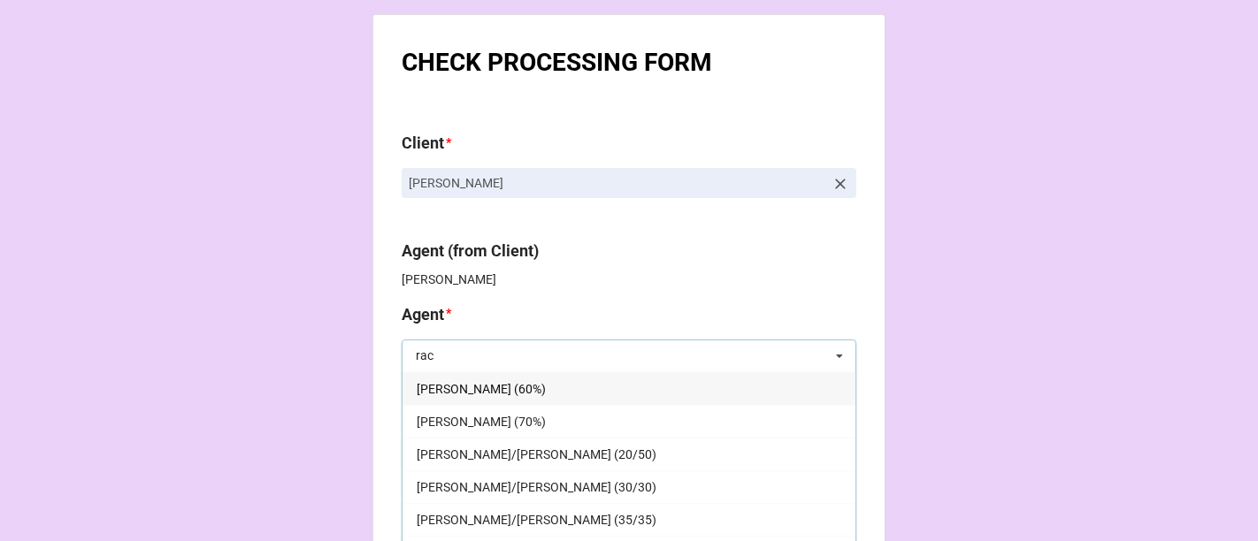
type input "rac"
click at [485, 395] on div "[PERSON_NAME] (60%)" at bounding box center [629, 388] width 453 height 33
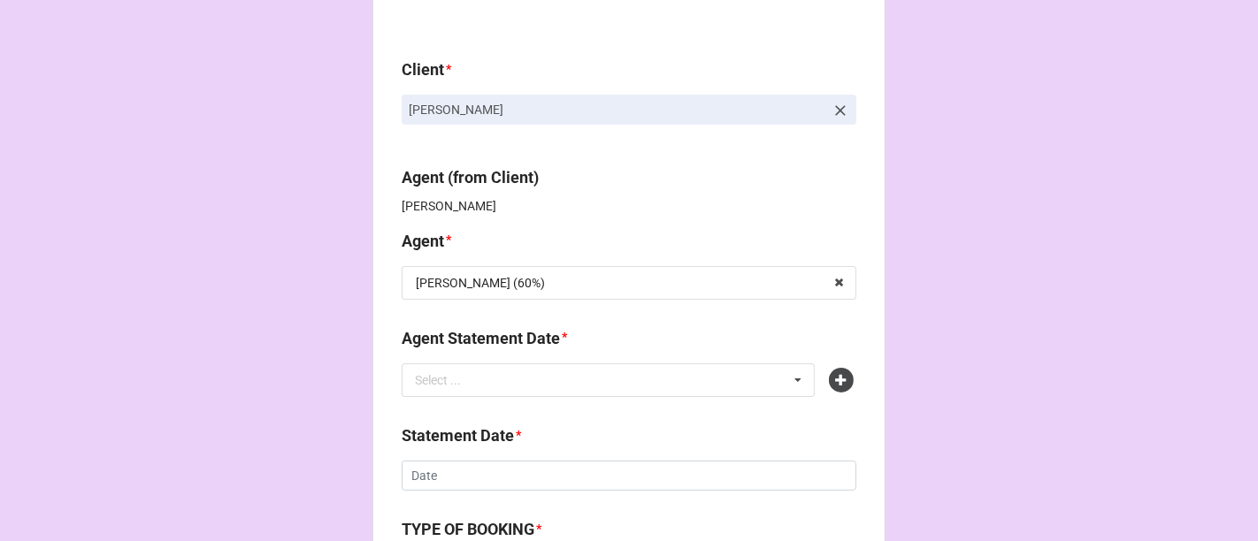
scroll to position [196, 0]
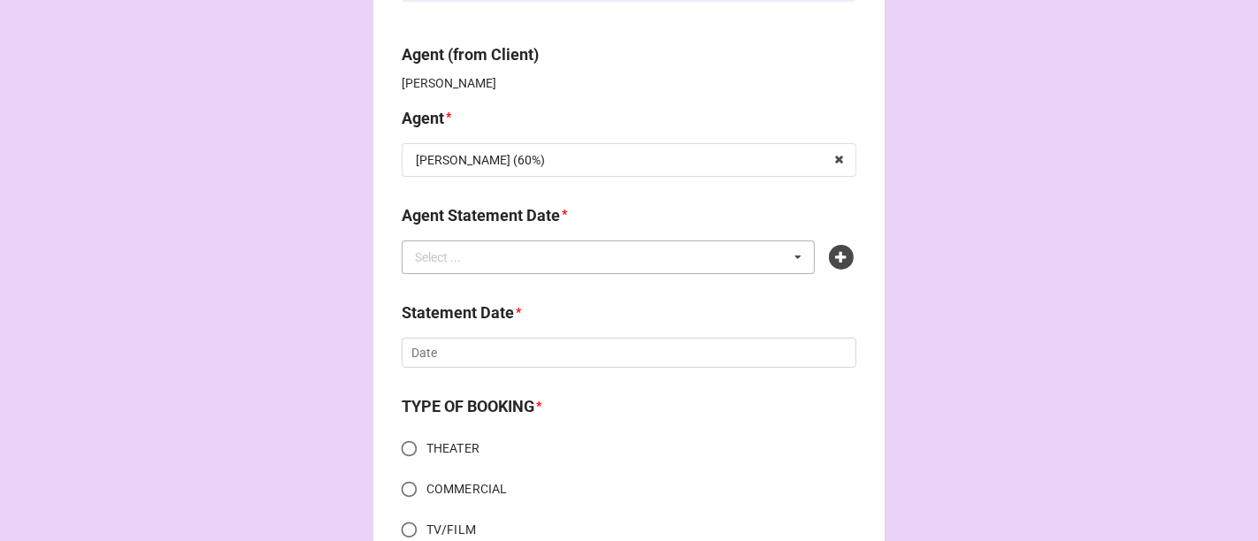
click at [525, 258] on div "Select ... No results found." at bounding box center [608, 258] width 413 height 34
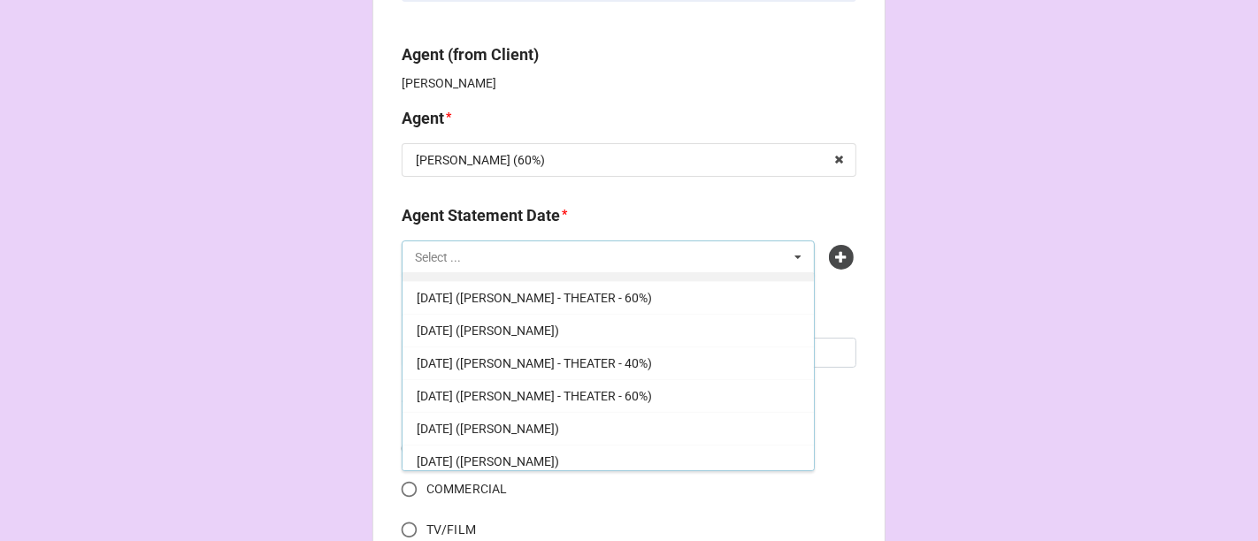
scroll to position [452, 0]
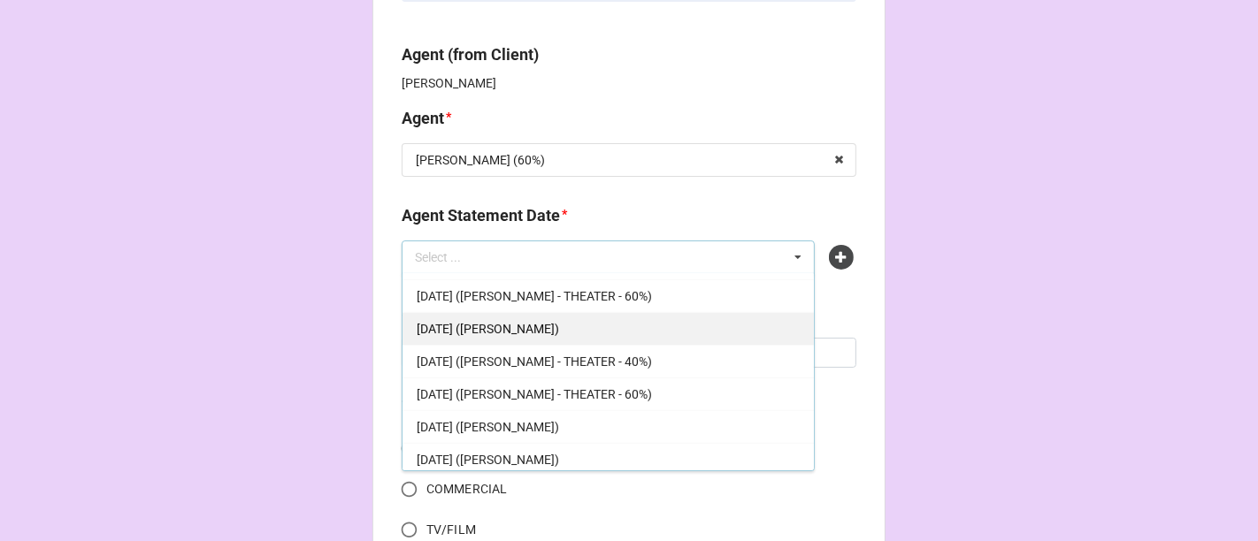
click at [571, 315] on div "[DATE] ([PERSON_NAME])" at bounding box center [608, 328] width 411 height 33
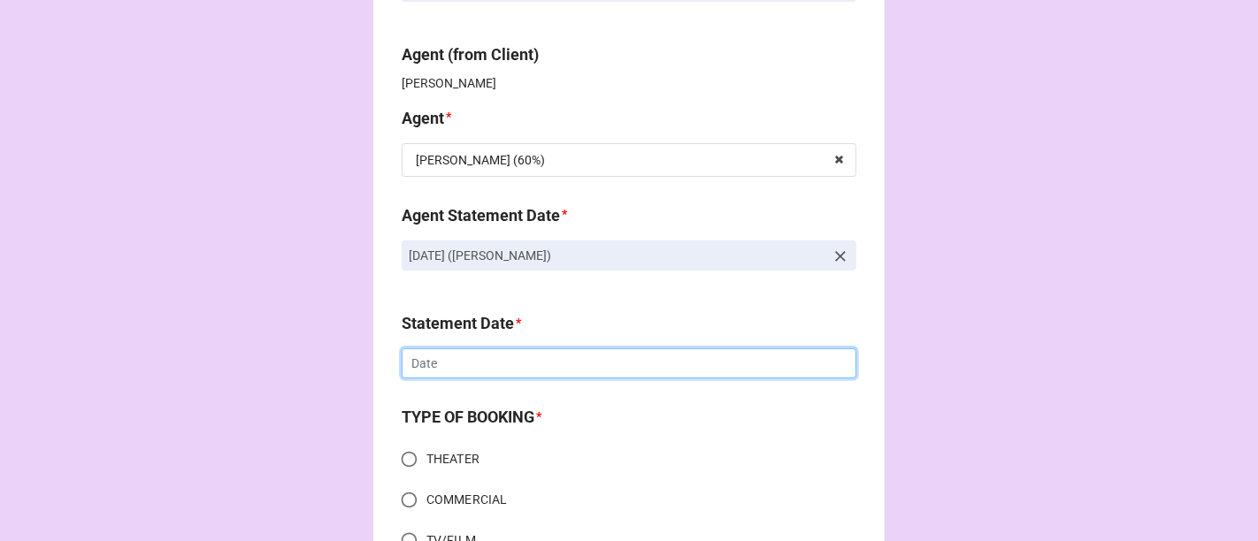
click at [508, 364] on input "text" at bounding box center [629, 364] width 455 height 30
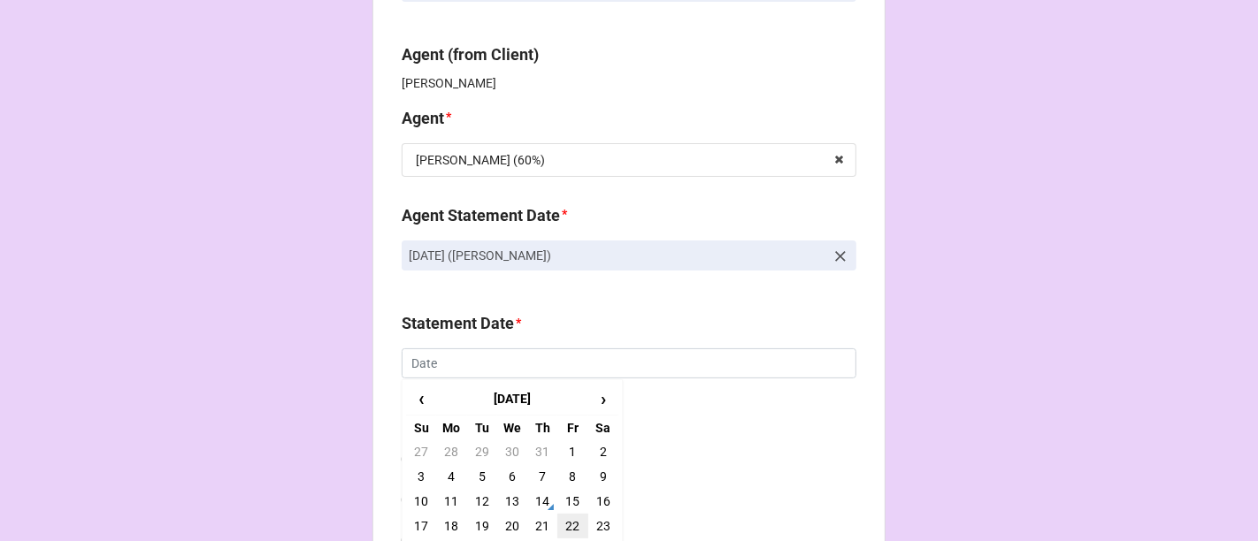
click at [572, 522] on td "22" at bounding box center [572, 526] width 30 height 25
type input "[DATE]"
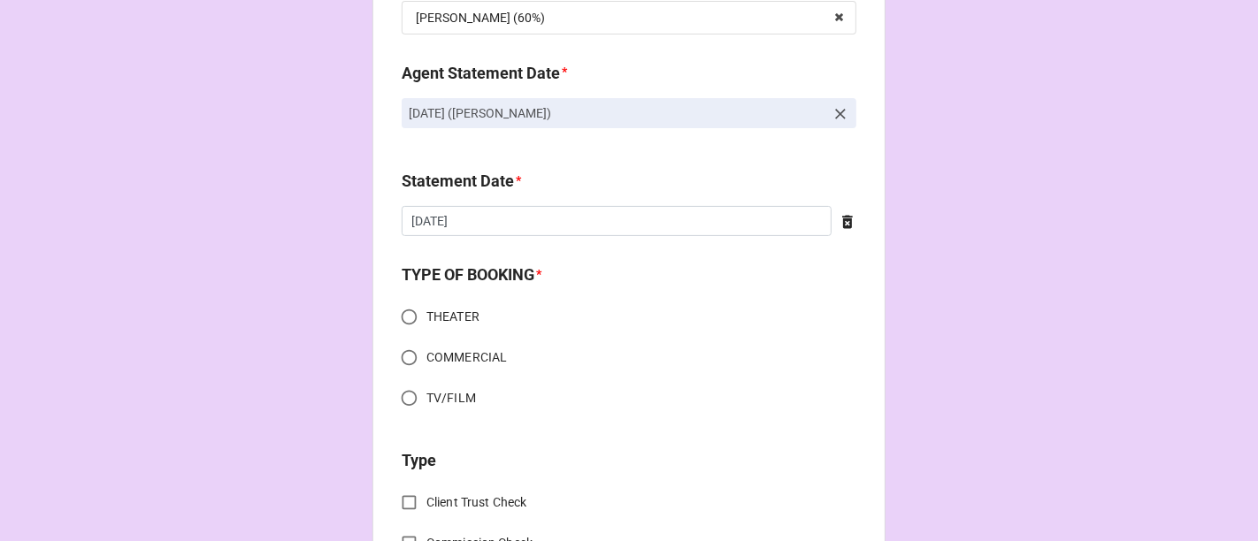
scroll to position [491, 0]
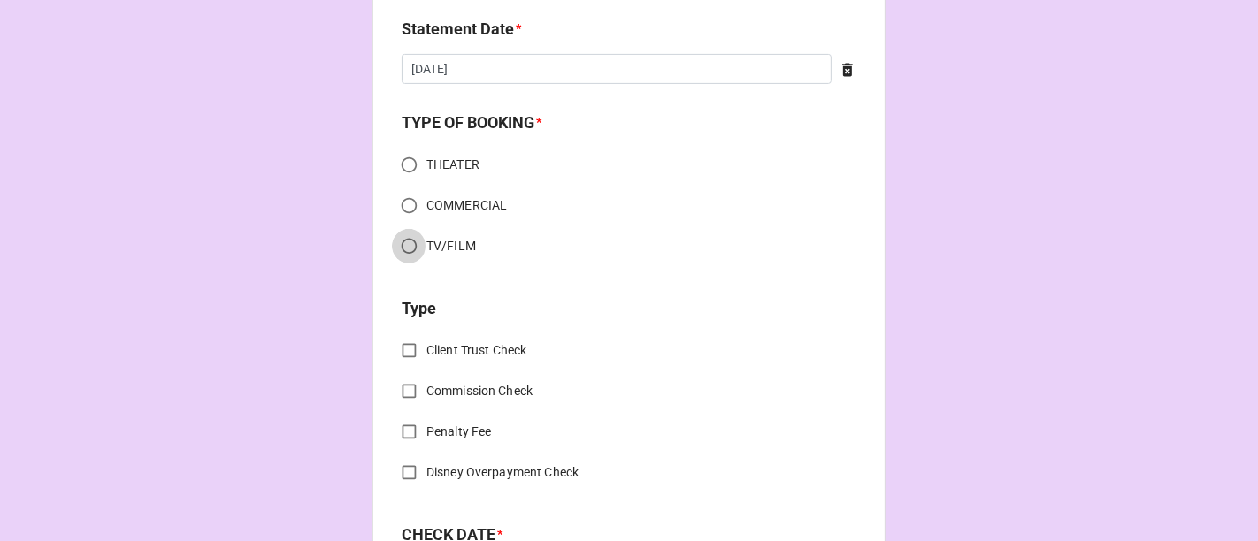
click at [411, 241] on input "TV/FILM" at bounding box center [409, 246] width 35 height 35
radio input "true"
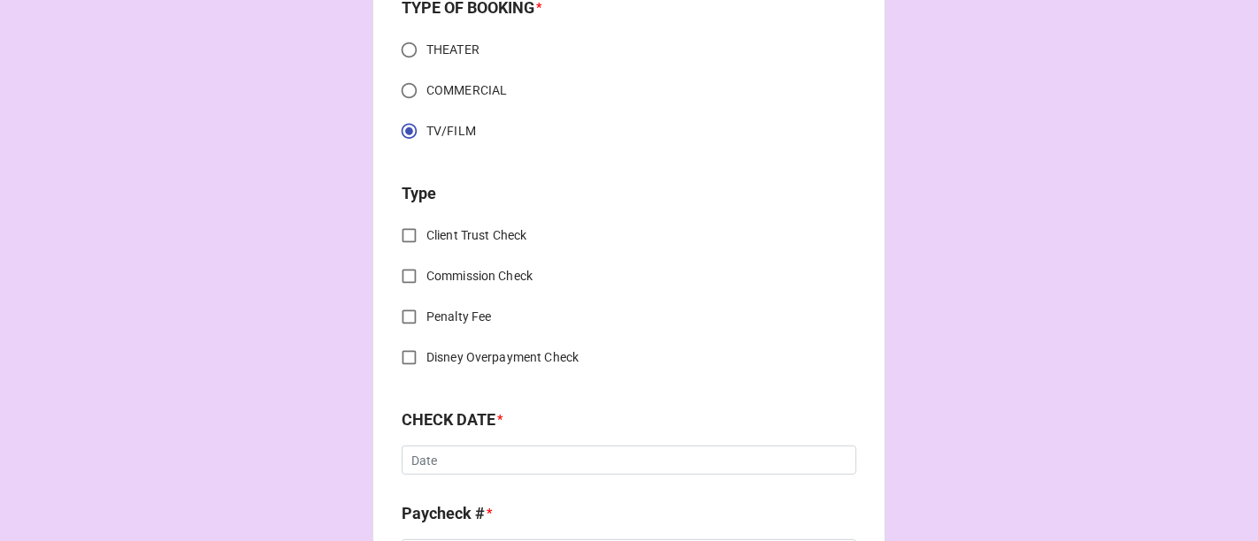
scroll to position [687, 0]
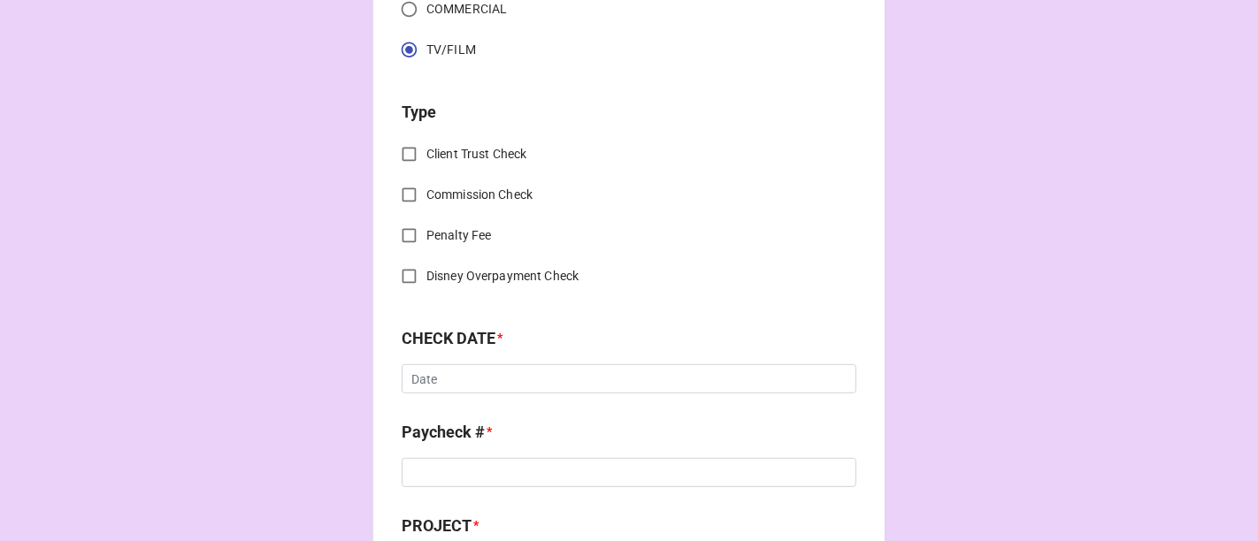
click at [408, 198] on input "Commission Check" at bounding box center [409, 195] width 35 height 35
checkbox input "true"
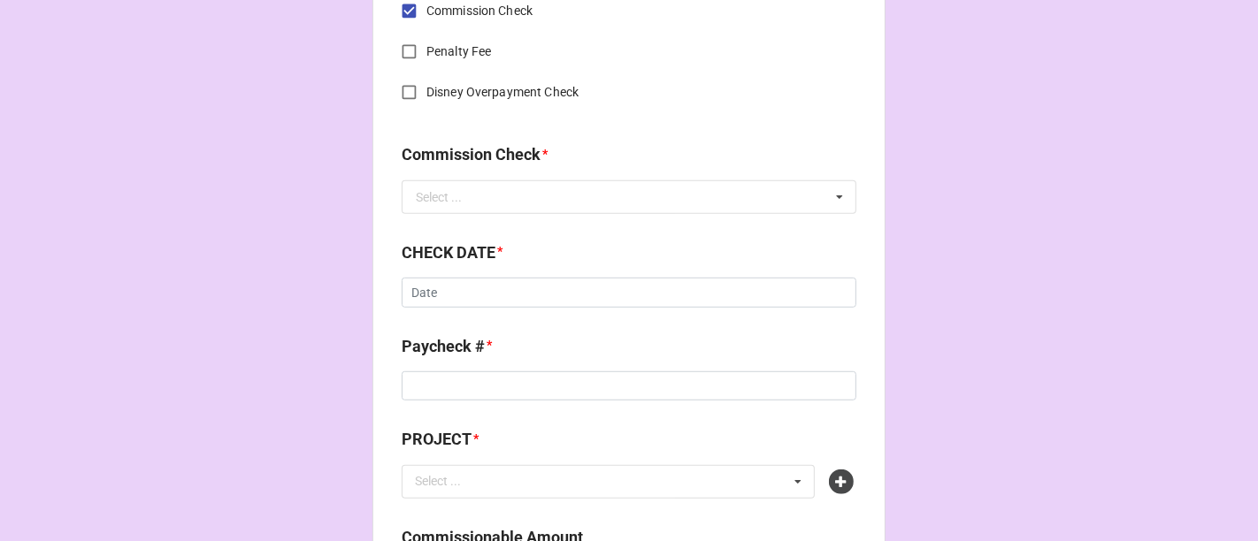
scroll to position [885, 0]
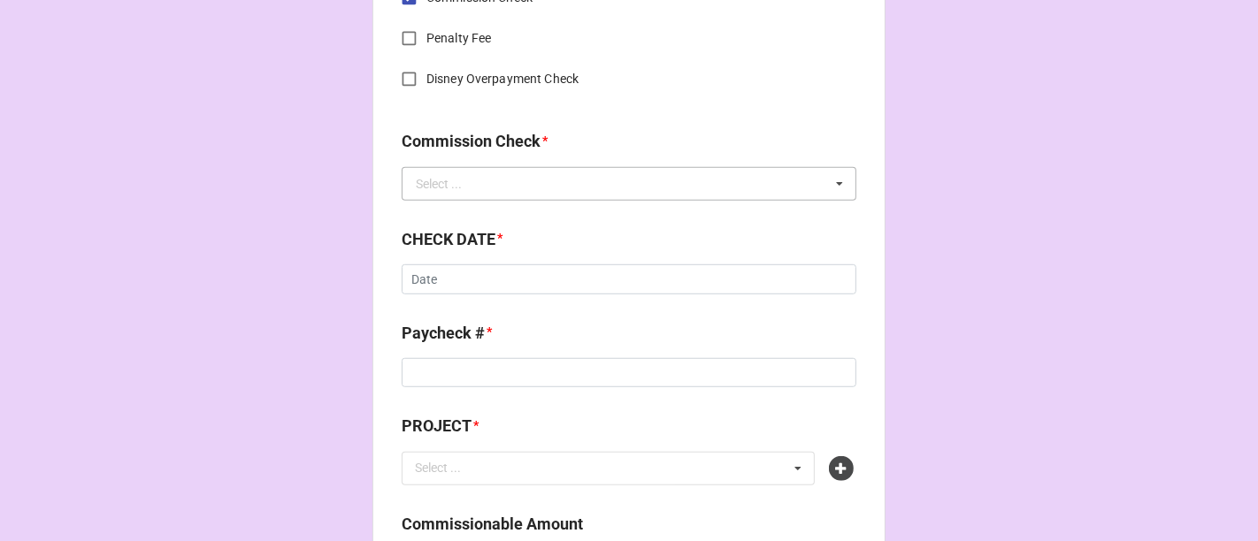
click at [452, 184] on div "Select ..." at bounding box center [439, 184] width 46 height 12
click at [454, 212] on span "FSE (Client)" at bounding box center [449, 217] width 64 height 14
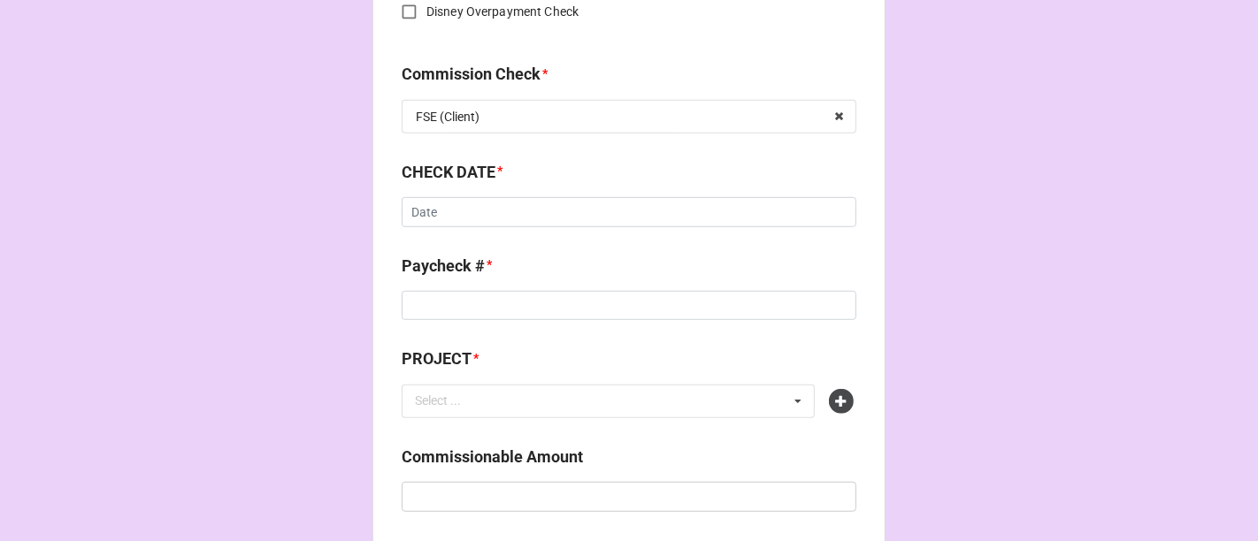
scroll to position [983, 0]
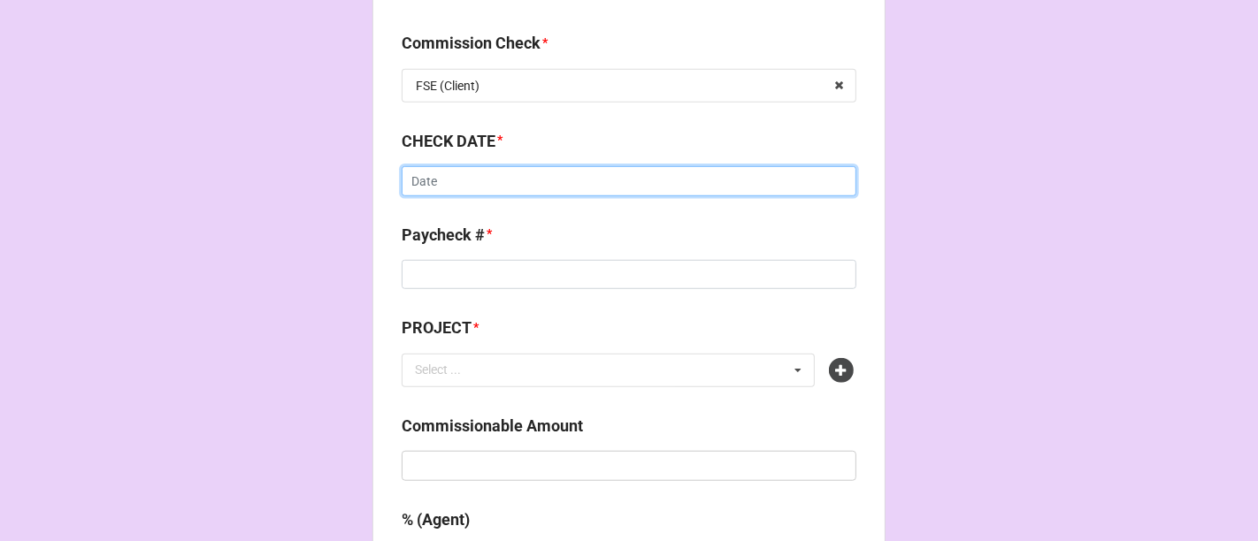
click at [487, 187] on input "text" at bounding box center [629, 181] width 455 height 30
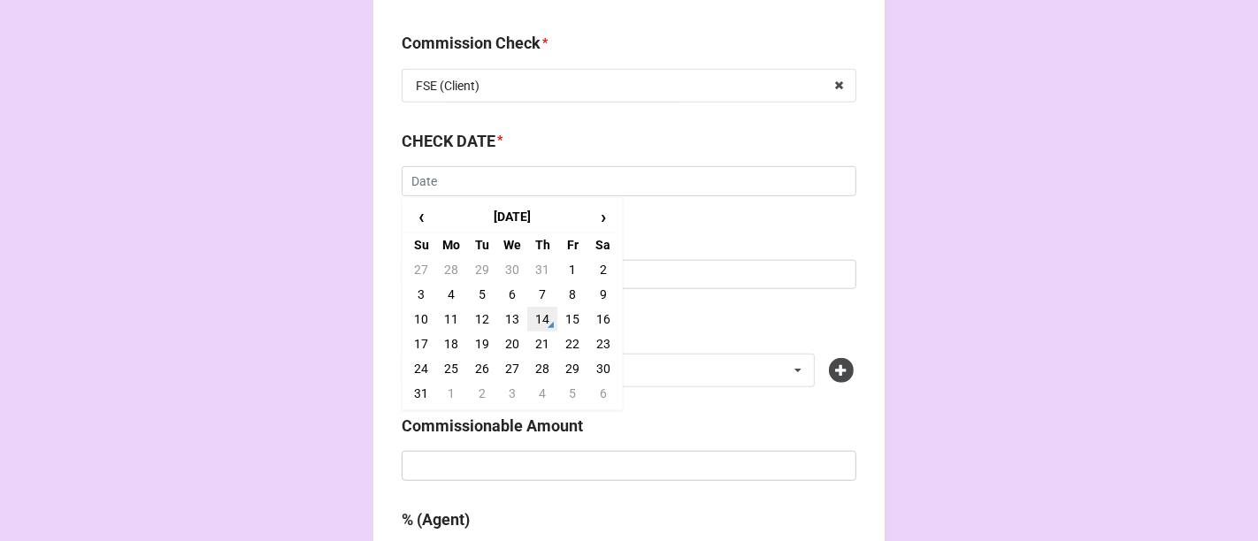
click at [535, 317] on td "14" at bounding box center [542, 319] width 30 height 25
type input "[DATE]"
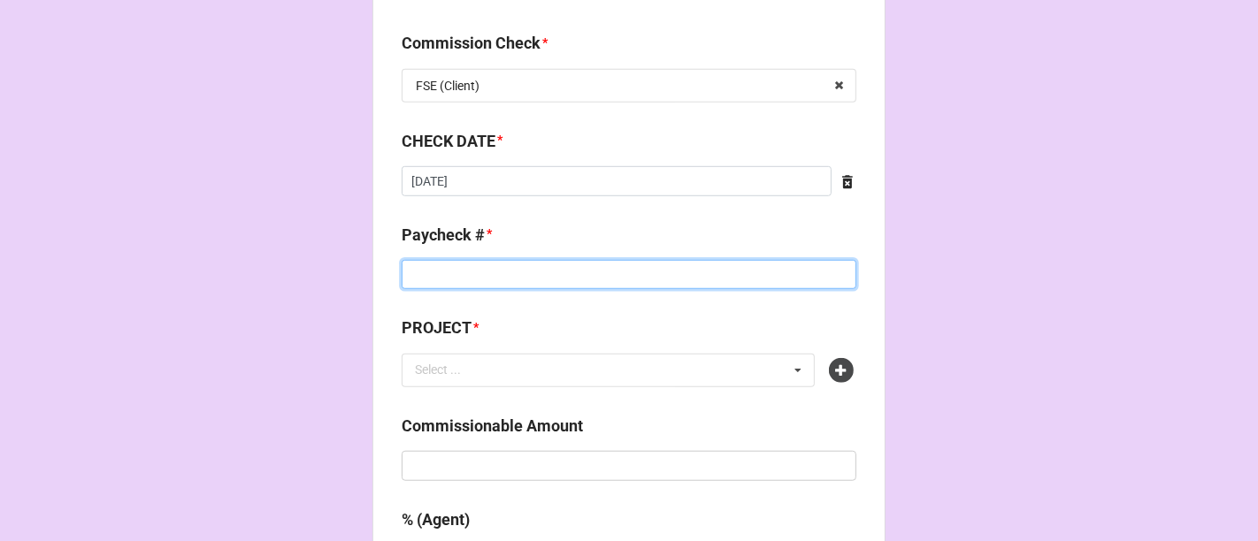
click at [483, 286] on input at bounding box center [629, 275] width 455 height 30
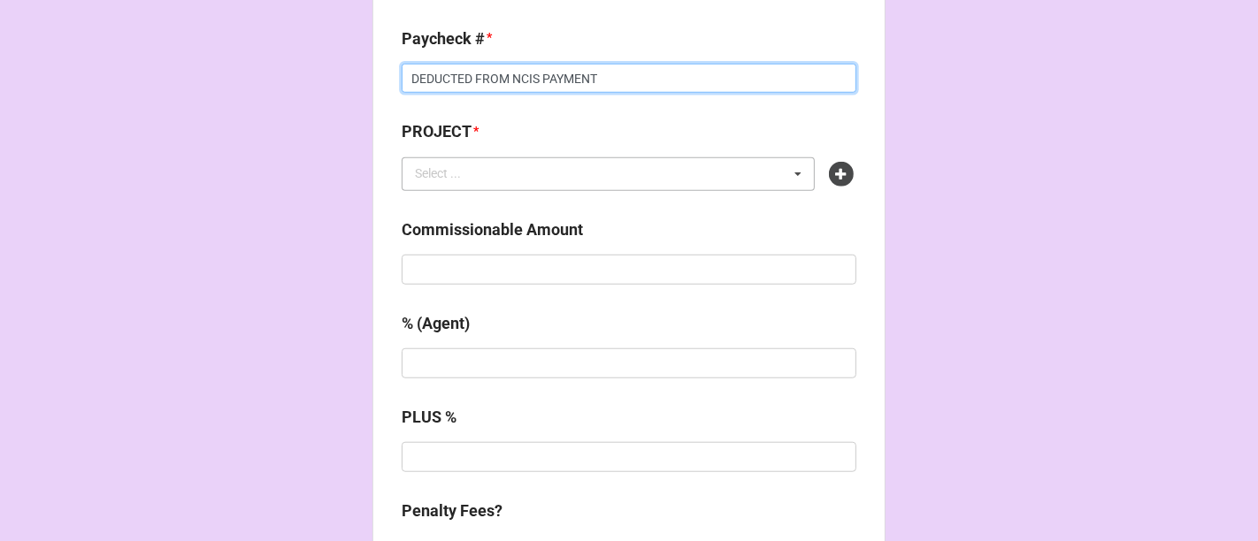
type input "DEDUCTED FROM NCIS PAYMENT"
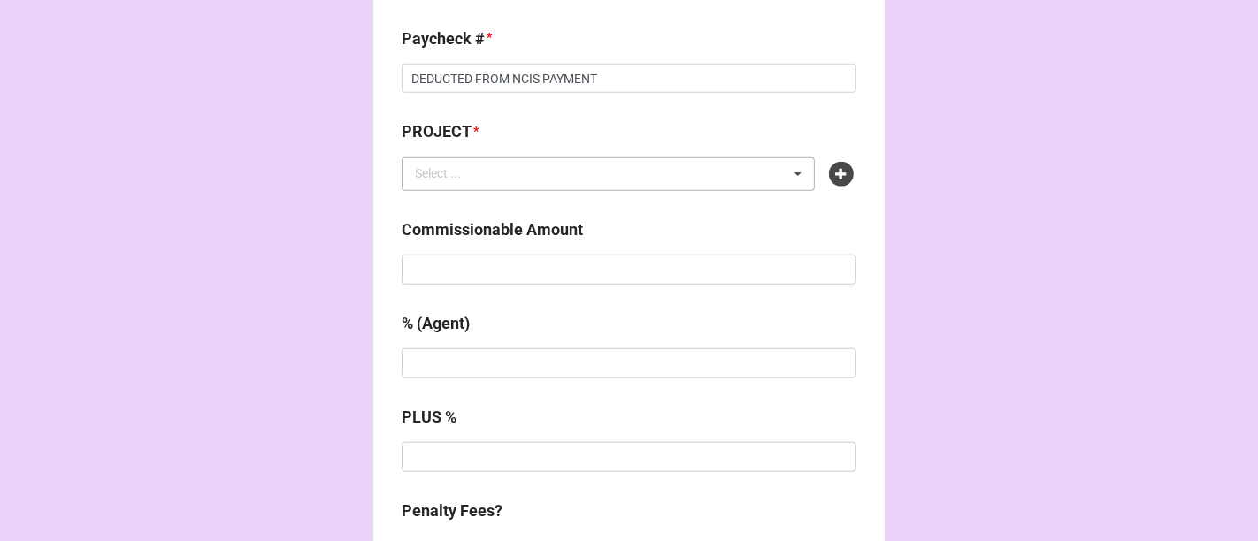
click at [712, 178] on div "Select ... No results found." at bounding box center [608, 174] width 413 height 34
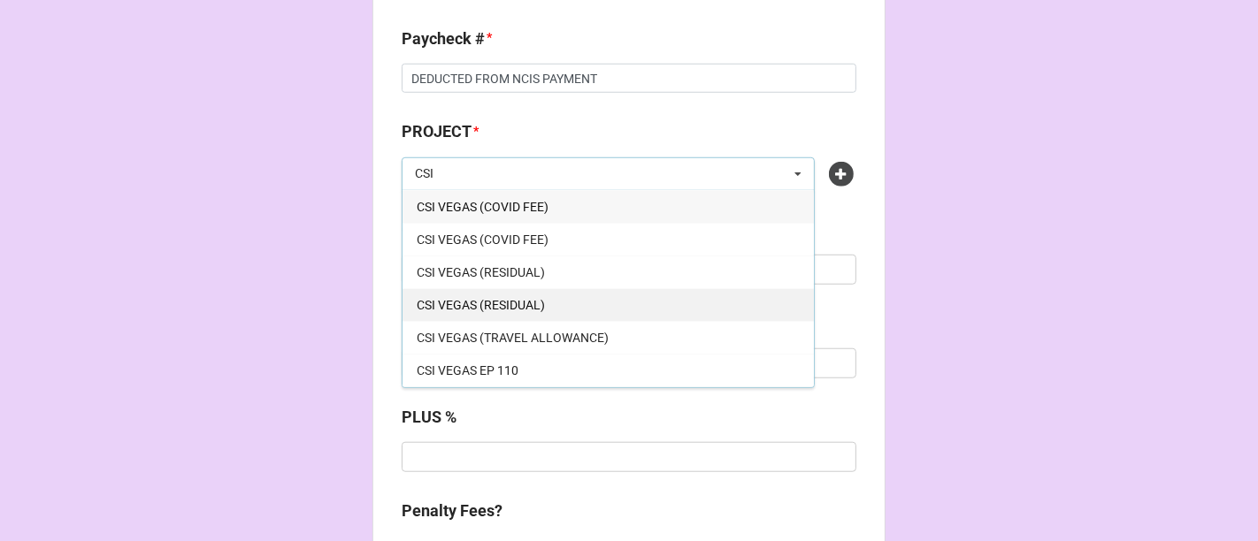
type input "CSI"
click at [561, 298] on div "CSI VEGAS (RESIDUAL)" at bounding box center [608, 304] width 411 height 33
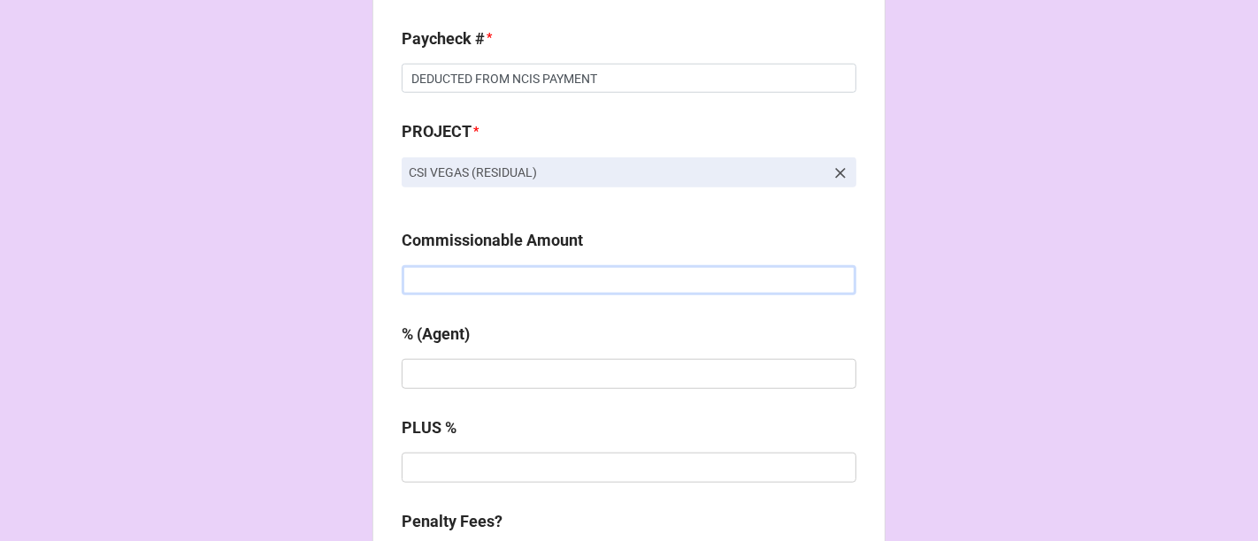
click at [554, 281] on input "text" at bounding box center [629, 280] width 455 height 30
paste input "$3,668.00"
type input "$3,668.00"
click at [494, 382] on input "text" at bounding box center [629, 374] width 455 height 30
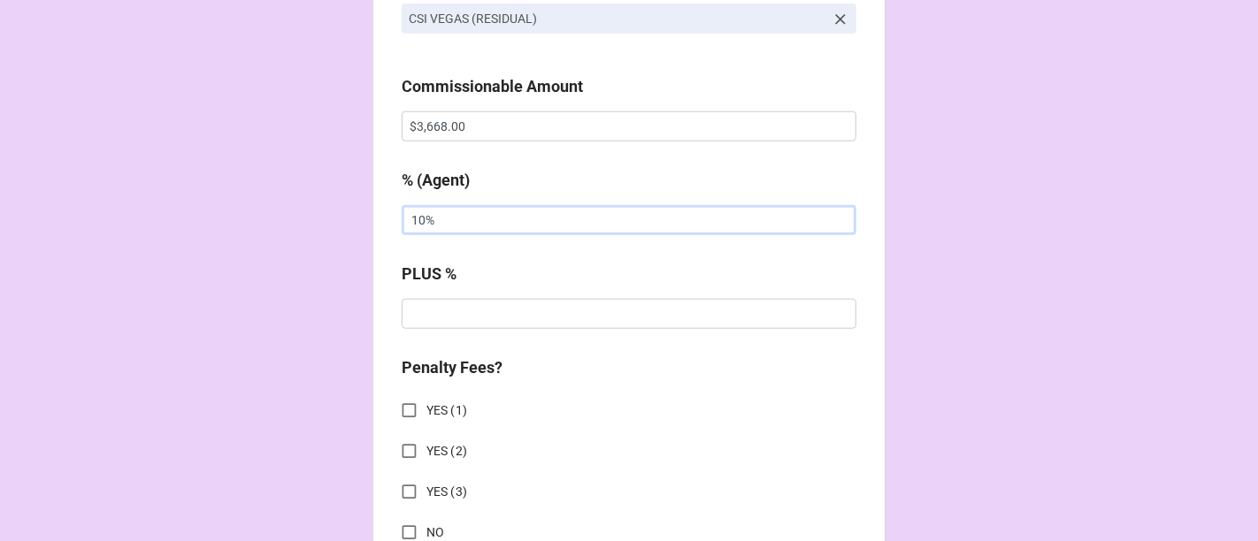
scroll to position [1474, 0]
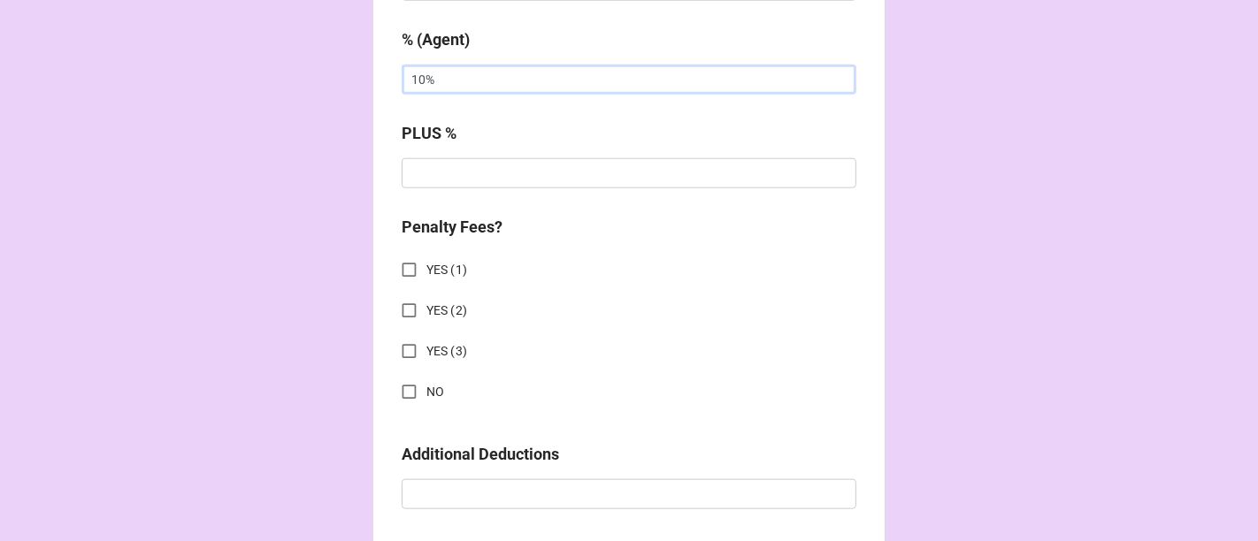
type input "10%"
click at [404, 383] on input "NO" at bounding box center [409, 392] width 35 height 35
checkbox input "true"
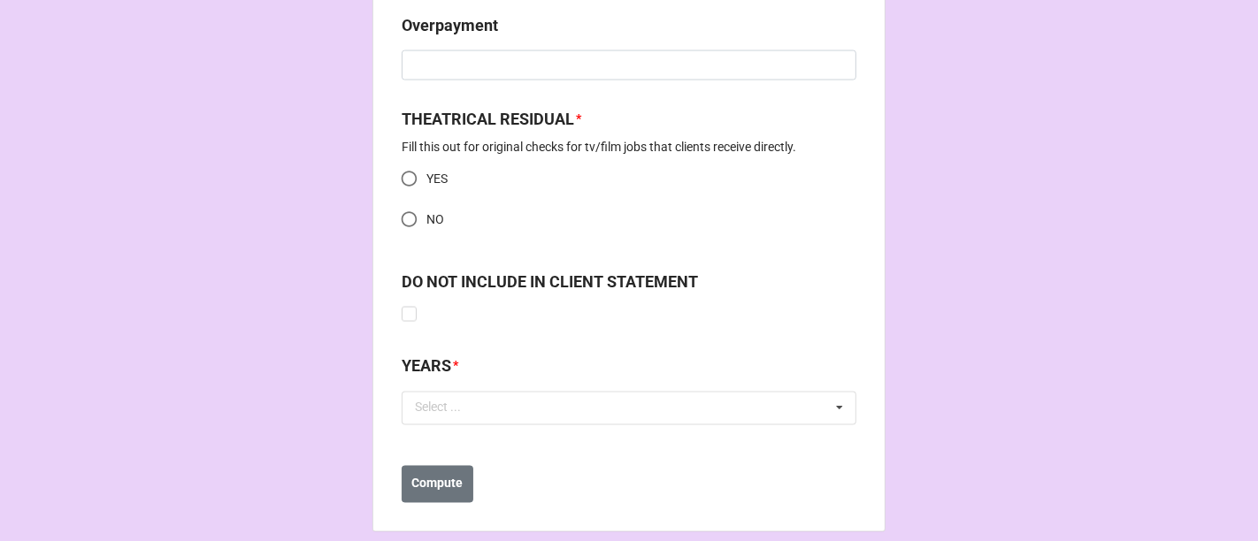
scroll to position [2457, 0]
click at [400, 217] on input "NO" at bounding box center [409, 220] width 35 height 35
radio input "true"
click at [530, 408] on div "Select ... No results found." at bounding box center [629, 409] width 455 height 34
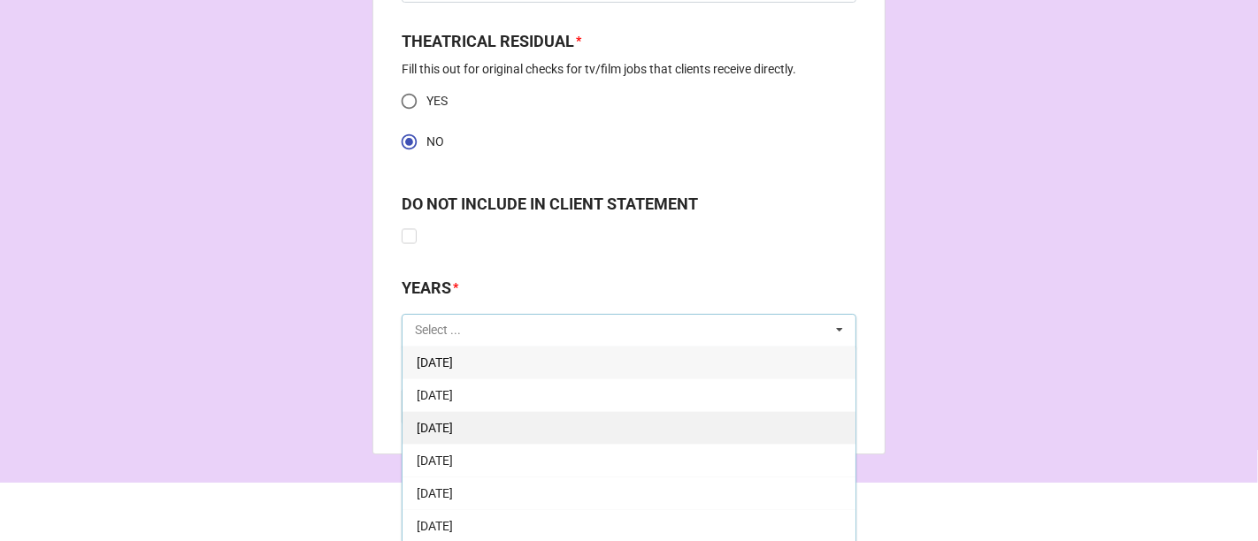
scroll to position [98, 0]
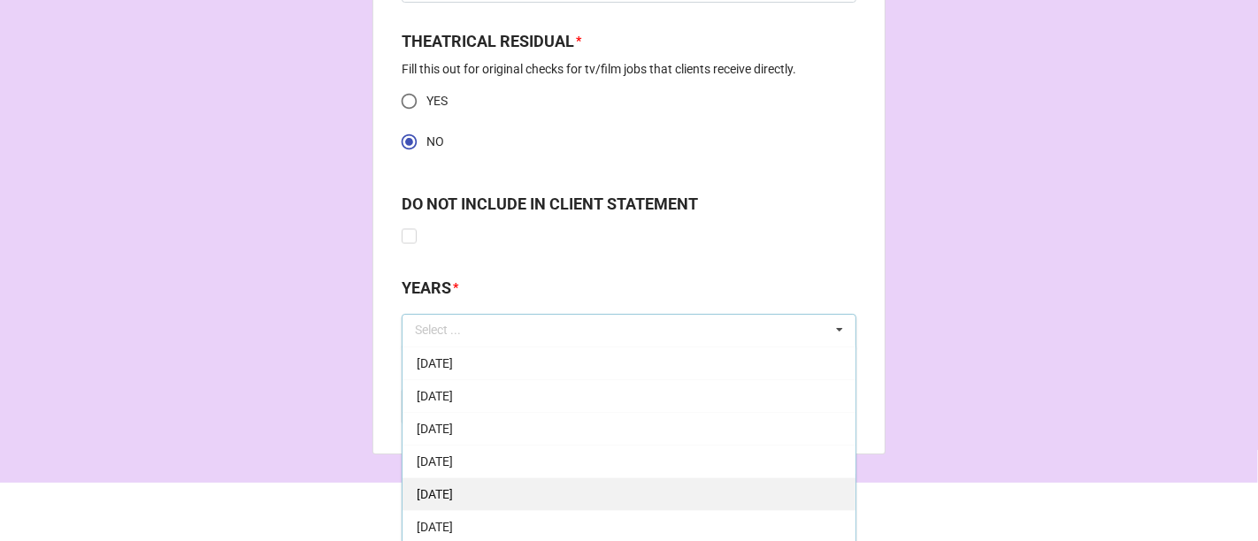
click at [531, 484] on div "[DATE]" at bounding box center [629, 494] width 453 height 33
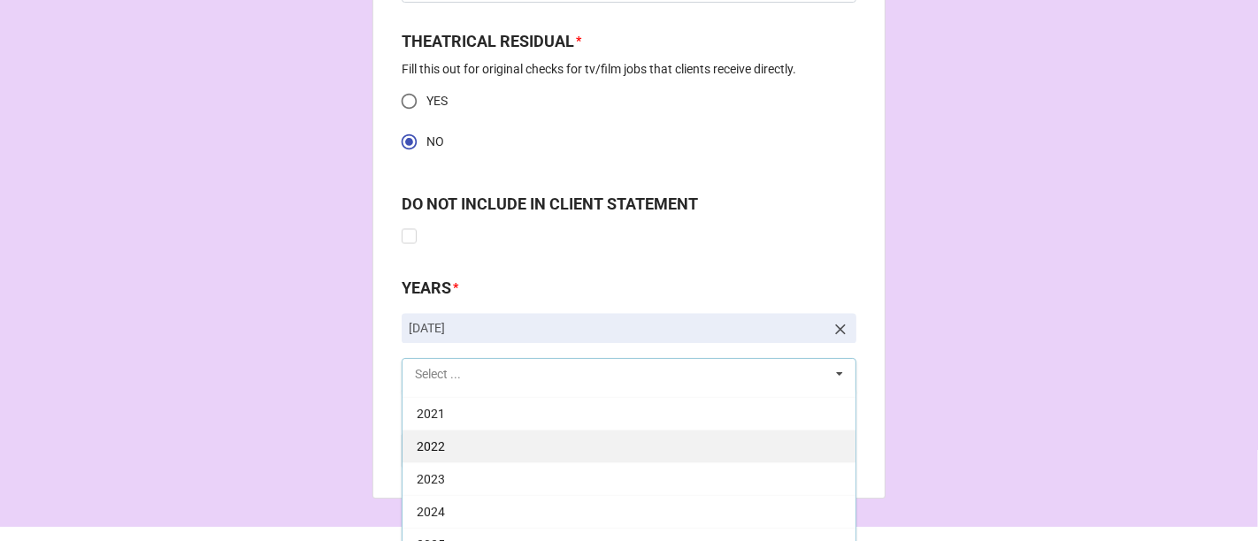
scroll to position [2579, 0]
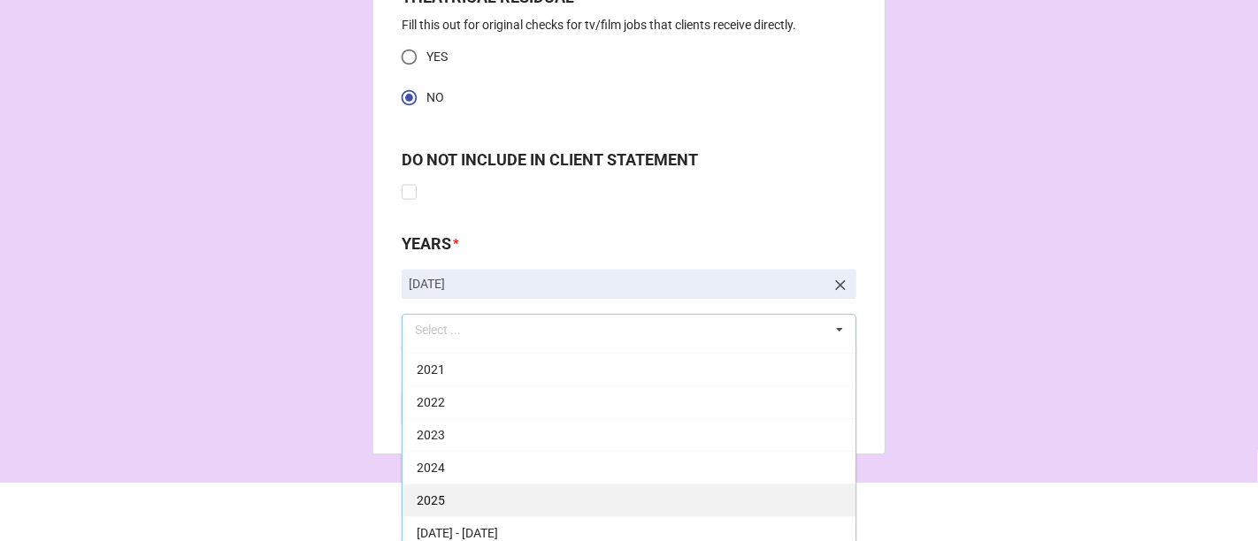
click at [524, 499] on div "2025" at bounding box center [629, 500] width 453 height 33
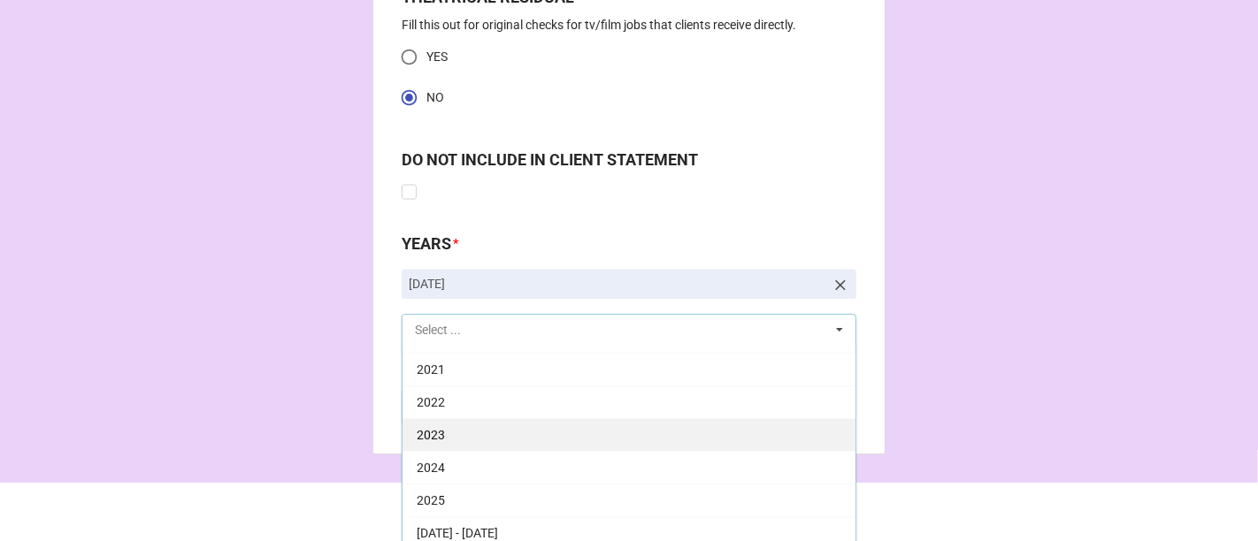
scroll to position [354, 0]
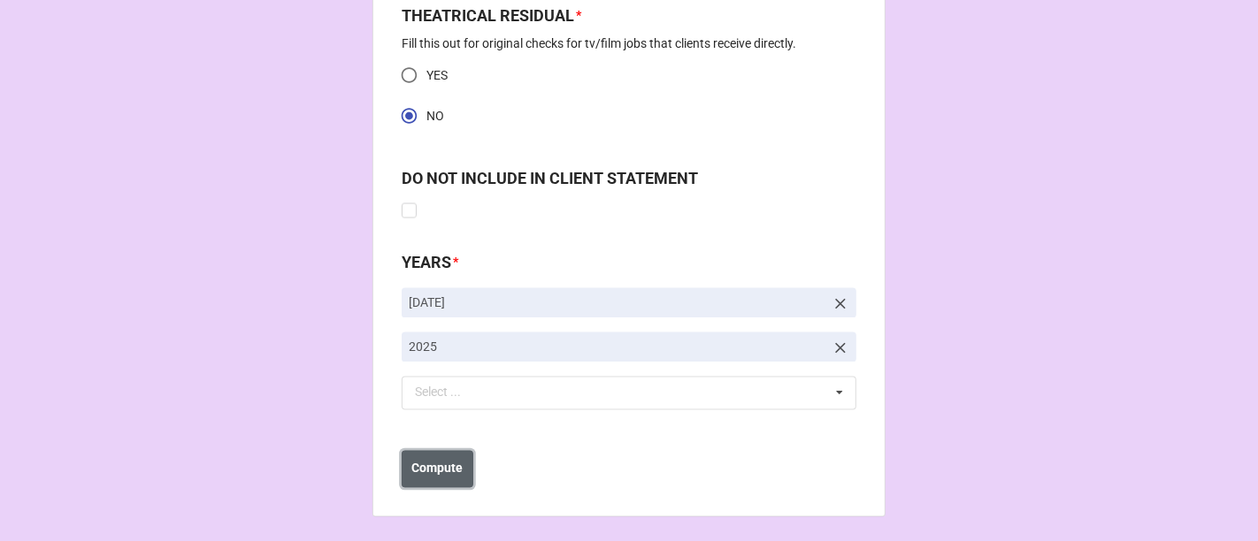
click at [425, 468] on b "Compute" at bounding box center [437, 469] width 51 height 19
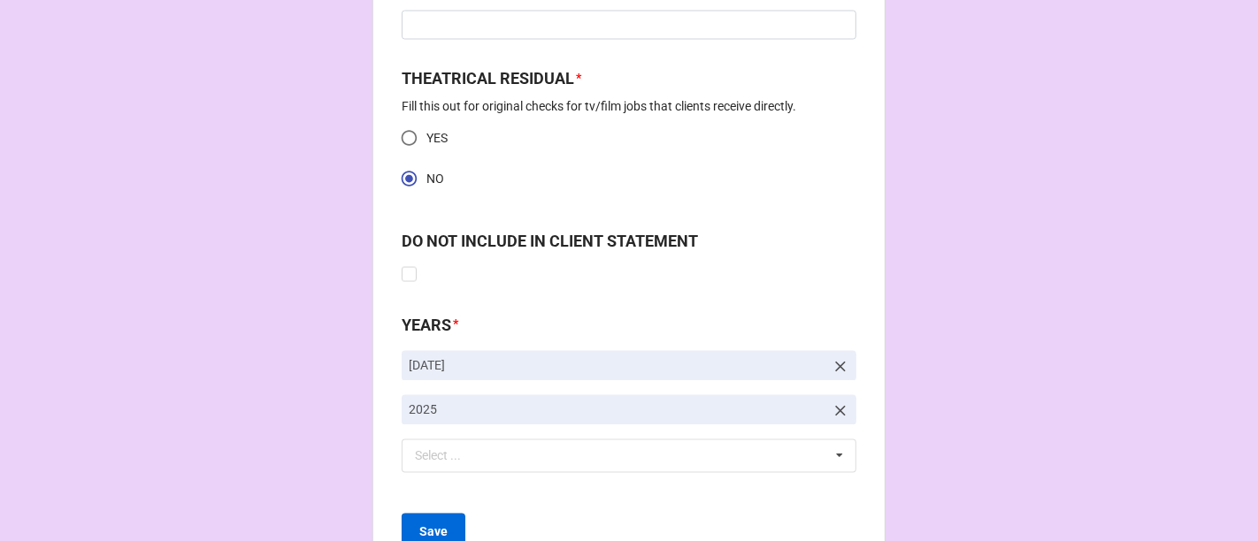
scroll to position [2623, 0]
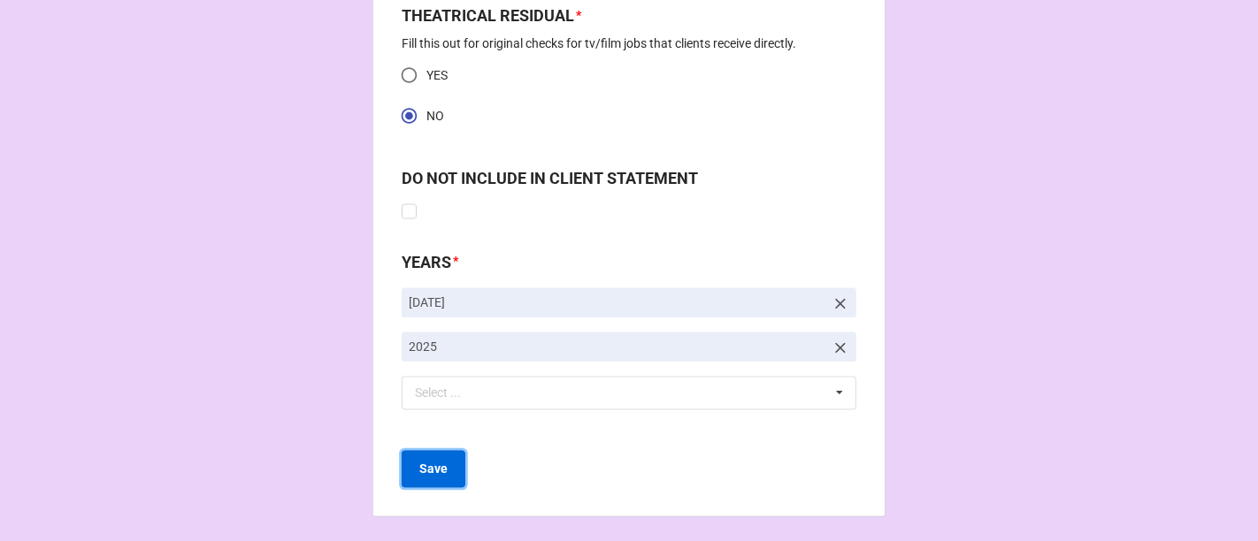
drag, startPoint x: 443, startPoint y: 470, endPoint x: 447, endPoint y: 454, distance: 16.3
click at [443, 471] on button "Save" at bounding box center [434, 469] width 64 height 37
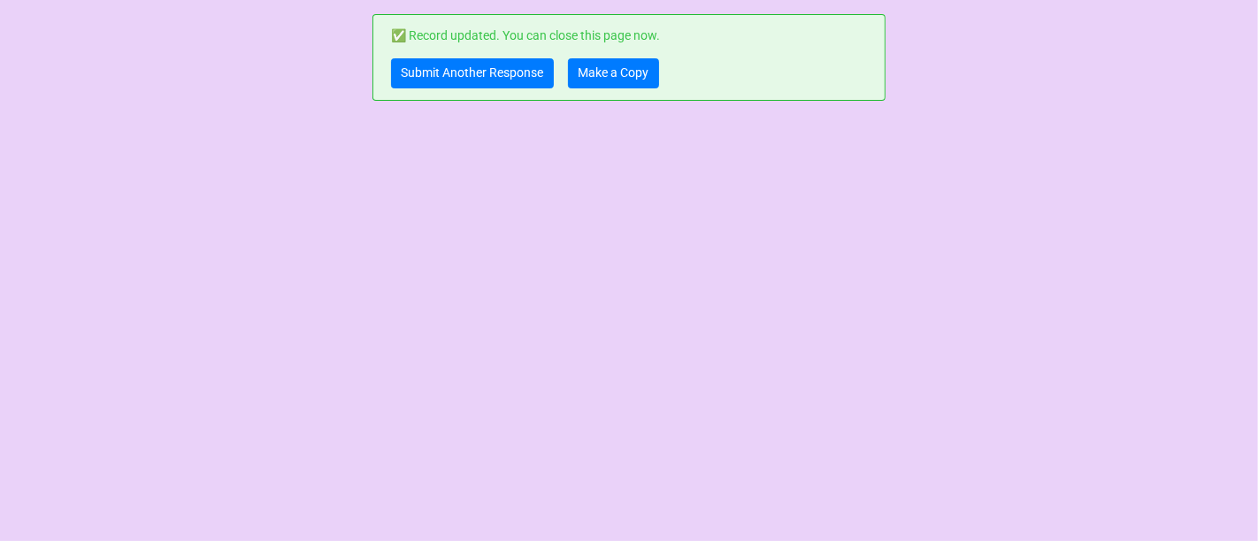
scroll to position [0, 0]
